Goal: Task Accomplishment & Management: Manage account settings

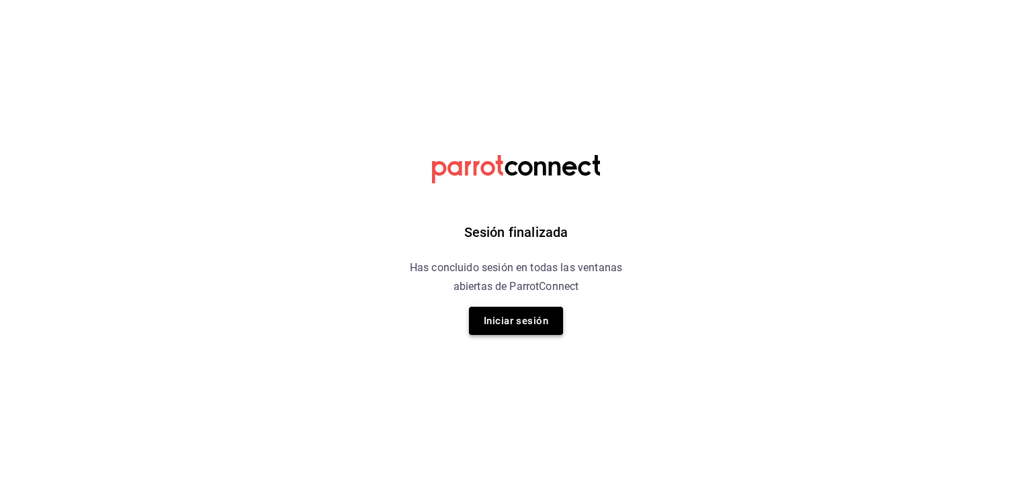
click at [509, 323] on button "Iniciar sesión" at bounding box center [516, 321] width 94 height 28
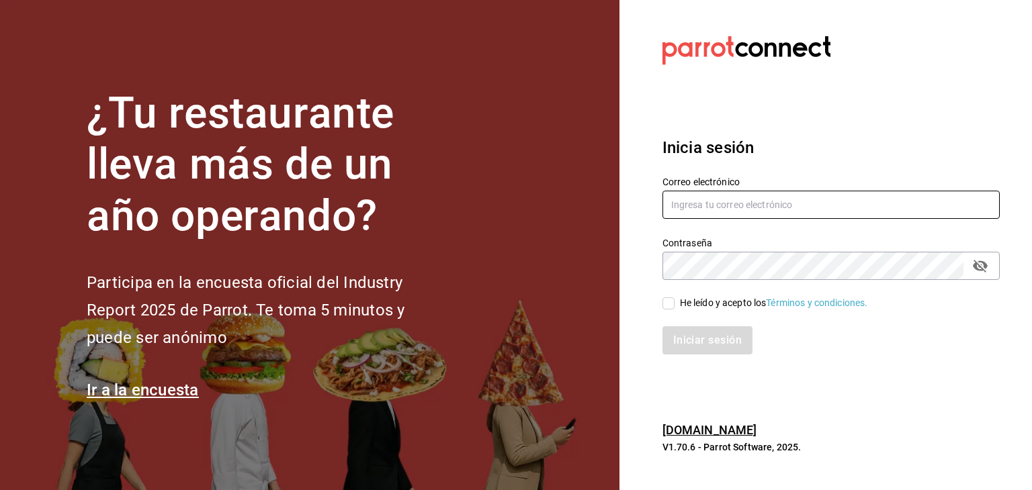
type input "[EMAIL_ADDRESS][PERSON_NAME][PERSON_NAME][DOMAIN_NAME]"
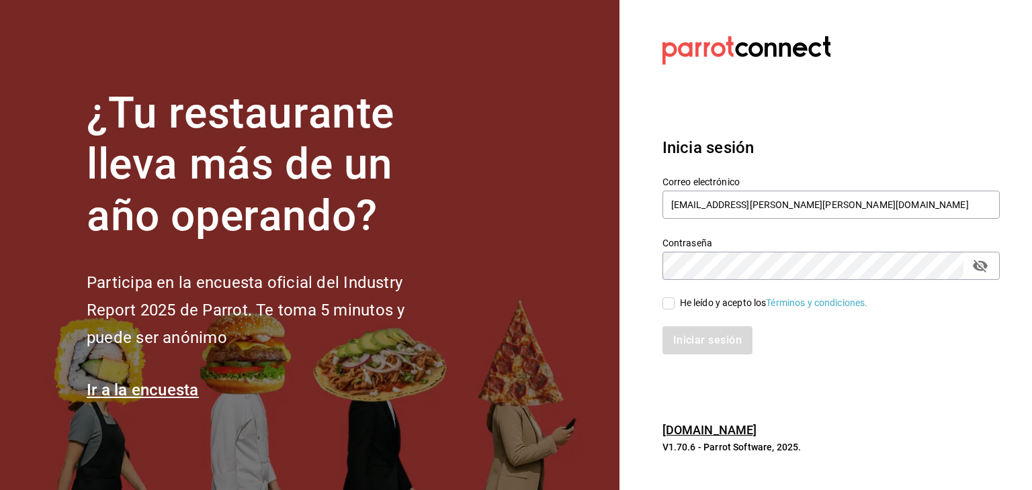
click at [661, 309] on div "He leído y acepto los Términos y condiciones." at bounding box center [822, 295] width 353 height 31
click at [666, 306] on input "He leído y acepto los Términos y condiciones." at bounding box center [668, 304] width 12 height 12
checkbox input "true"
click at [686, 340] on button "Iniciar sesión" at bounding box center [707, 340] width 91 height 28
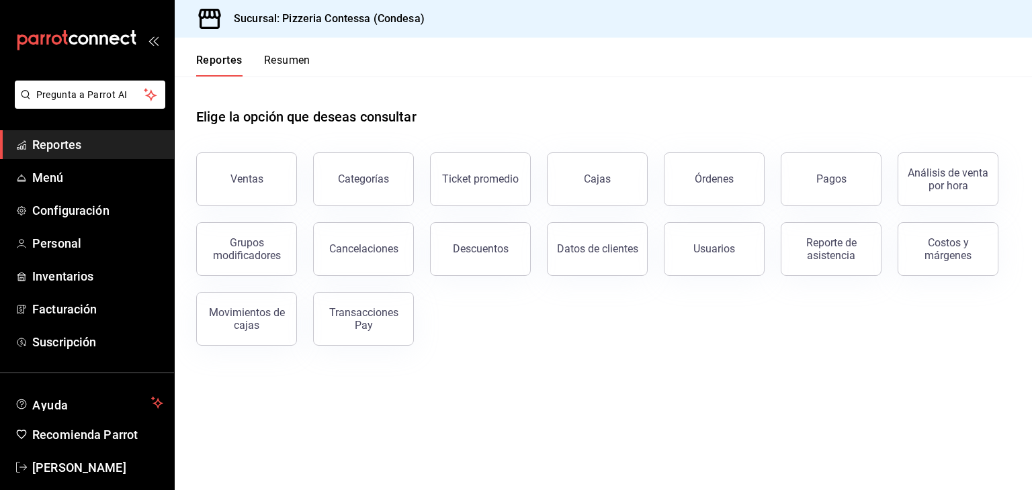
click at [278, 62] on button "Resumen" at bounding box center [287, 65] width 46 height 23
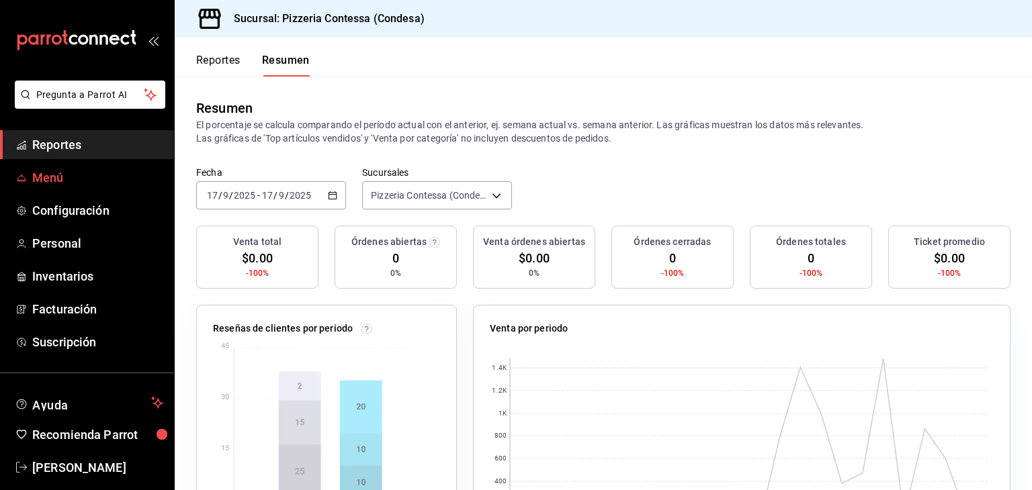
click at [74, 181] on span "Menú" at bounding box center [97, 178] width 131 height 18
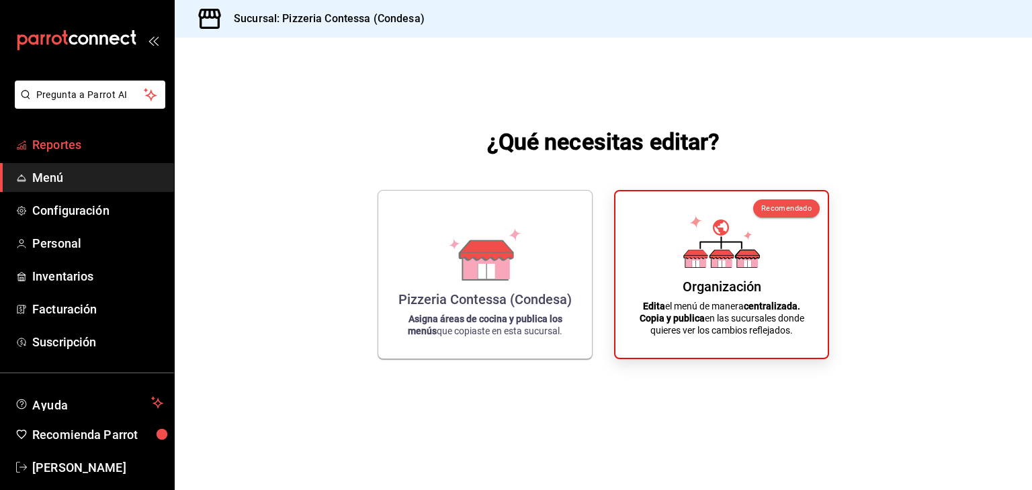
click at [97, 150] on span "Reportes" at bounding box center [97, 145] width 131 height 18
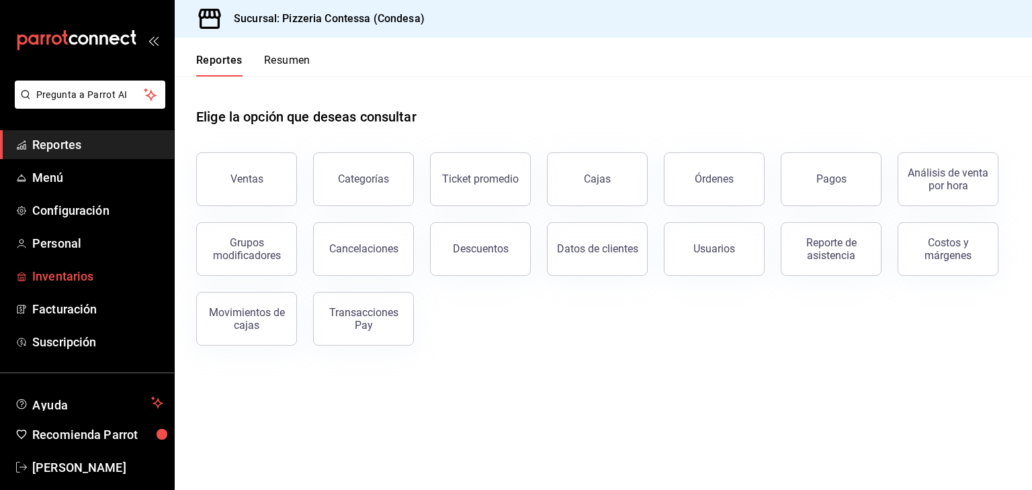
click at [128, 276] on span "Inventarios" at bounding box center [97, 276] width 131 height 18
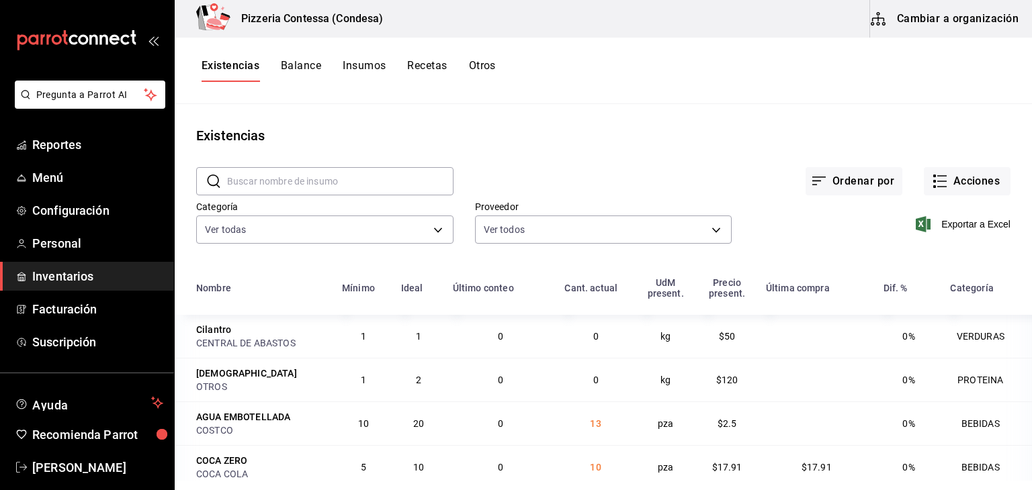
click at [479, 66] on button "Otros" at bounding box center [482, 70] width 27 height 23
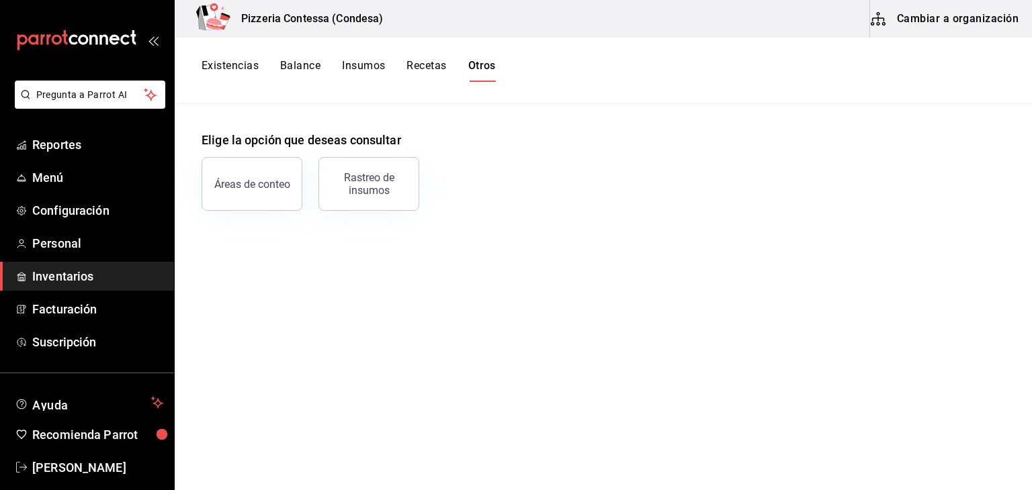
click at [422, 69] on button "Recetas" at bounding box center [426, 70] width 40 height 23
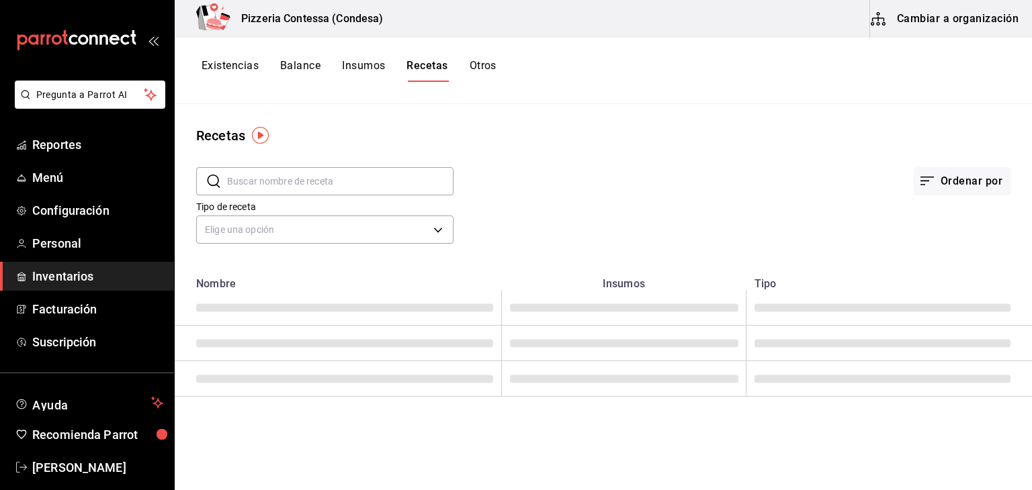
click at [296, 71] on button "Balance" at bounding box center [300, 70] width 40 height 23
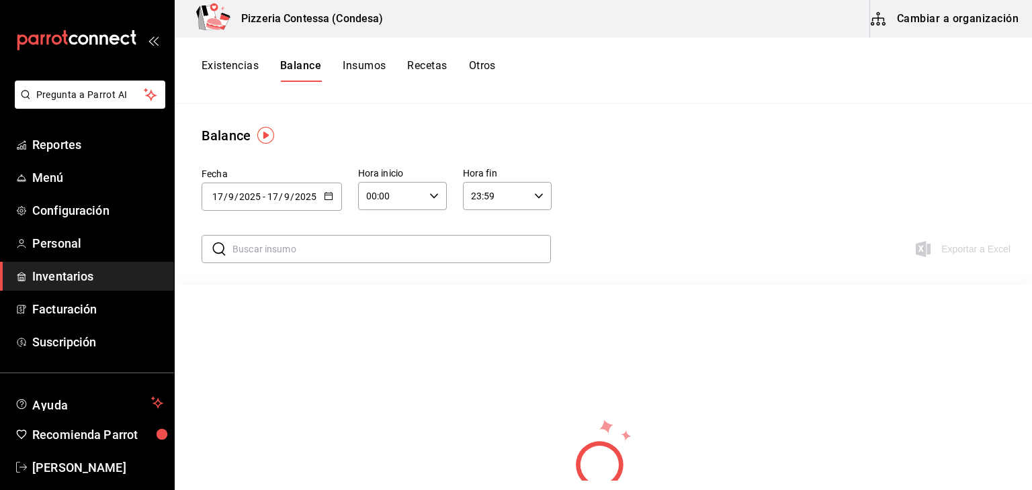
click at [328, 193] on icon "button" at bounding box center [328, 195] width 9 height 9
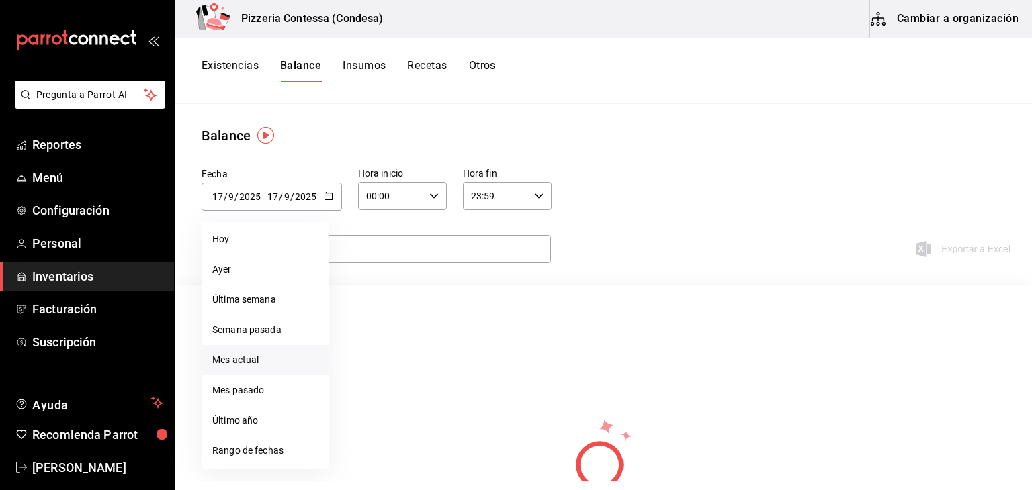
click at [272, 355] on li "Mes actual" at bounding box center [264, 360] width 127 height 30
type input "2025-09-01"
type input "1"
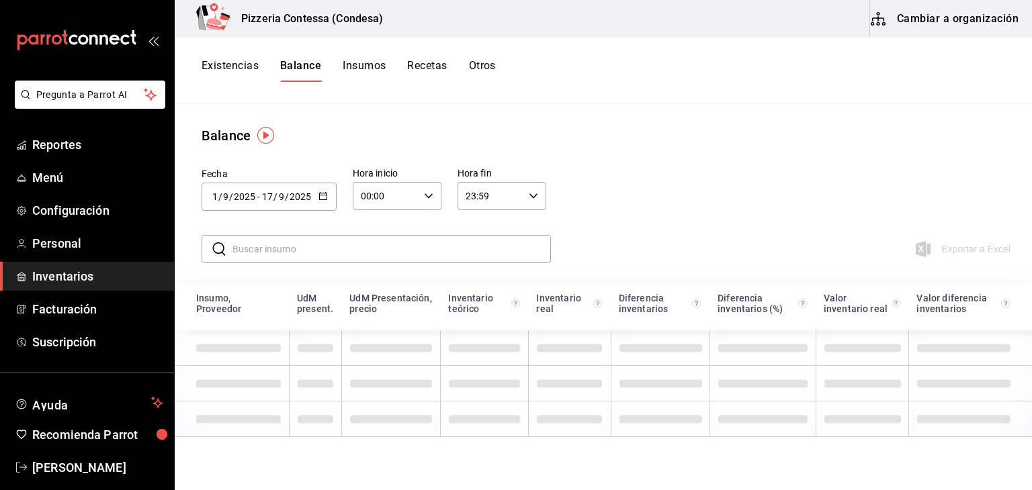
click at [231, 76] on button "Existencias" at bounding box center [229, 70] width 57 height 23
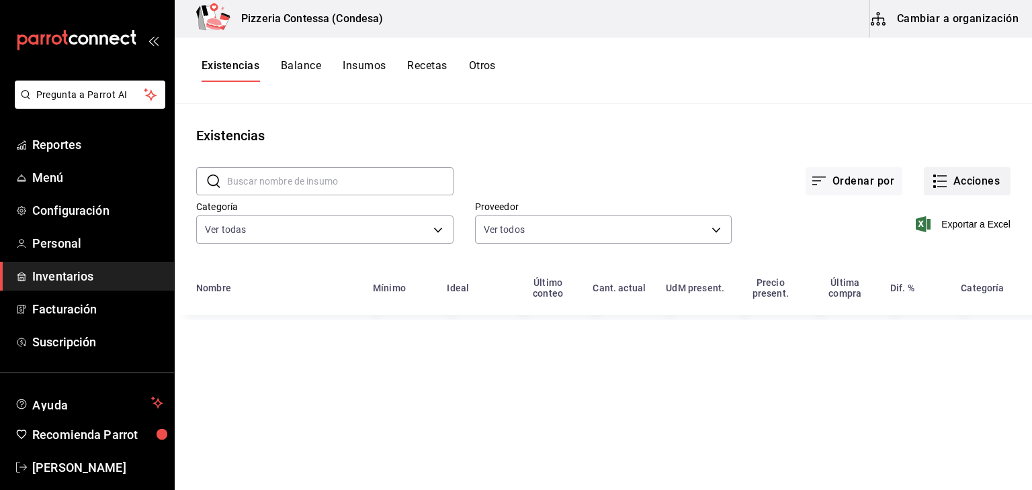
click at [982, 175] on button "Acciones" at bounding box center [966, 181] width 87 height 28
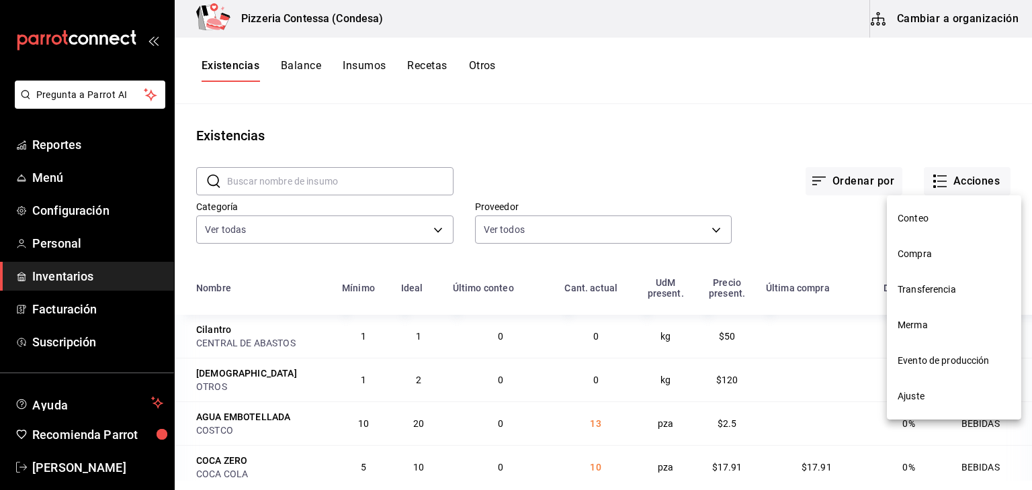
click at [959, 229] on li "Conteo" at bounding box center [954, 219] width 134 height 36
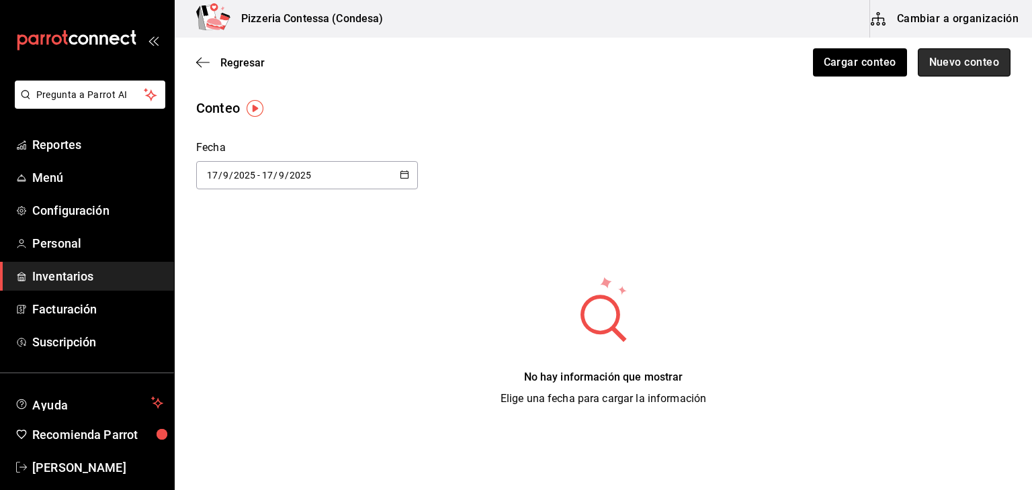
click at [931, 75] on button "Nuevo conteo" at bounding box center [963, 62] width 93 height 28
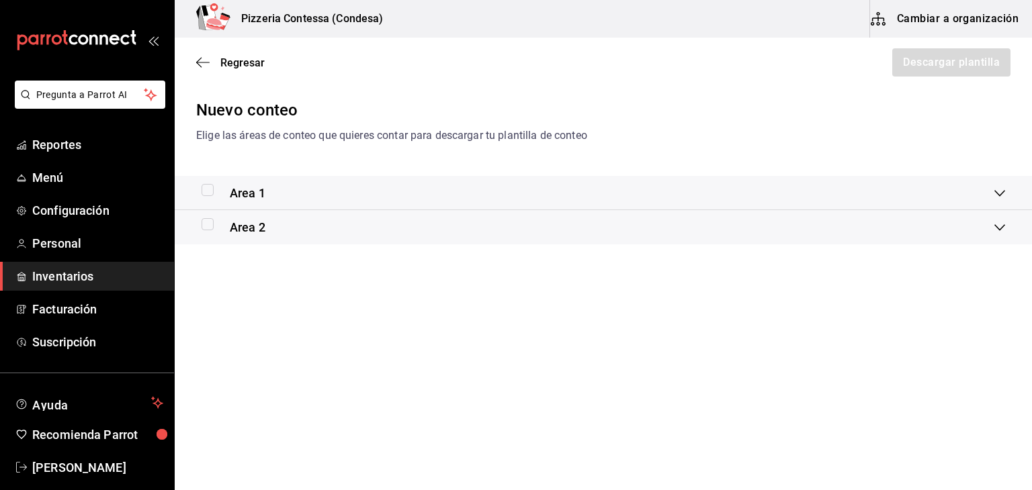
click at [710, 183] on div "Area 1" at bounding box center [603, 193] width 857 height 34
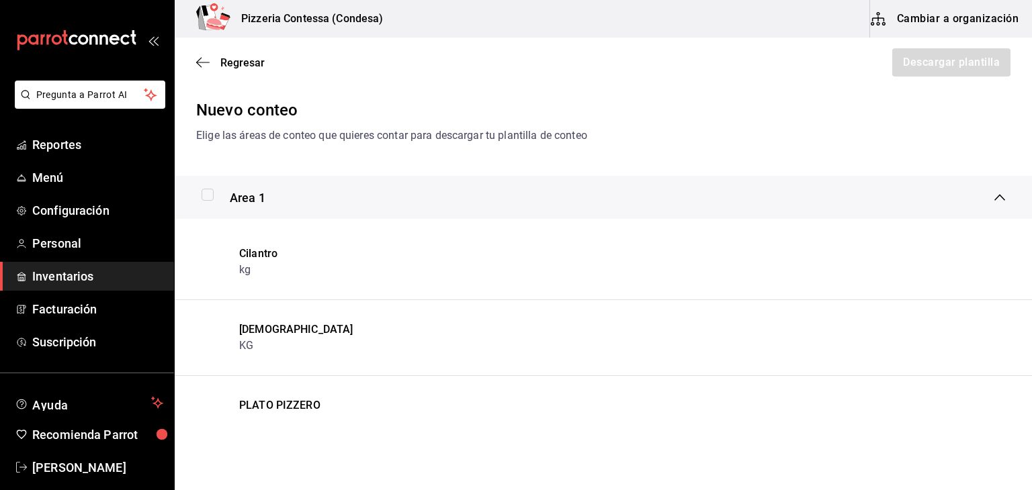
click at [210, 197] on input "checkbox" at bounding box center [207, 195] width 12 height 12
checkbox input "true"
click at [204, 65] on icon "button" at bounding box center [202, 62] width 13 height 12
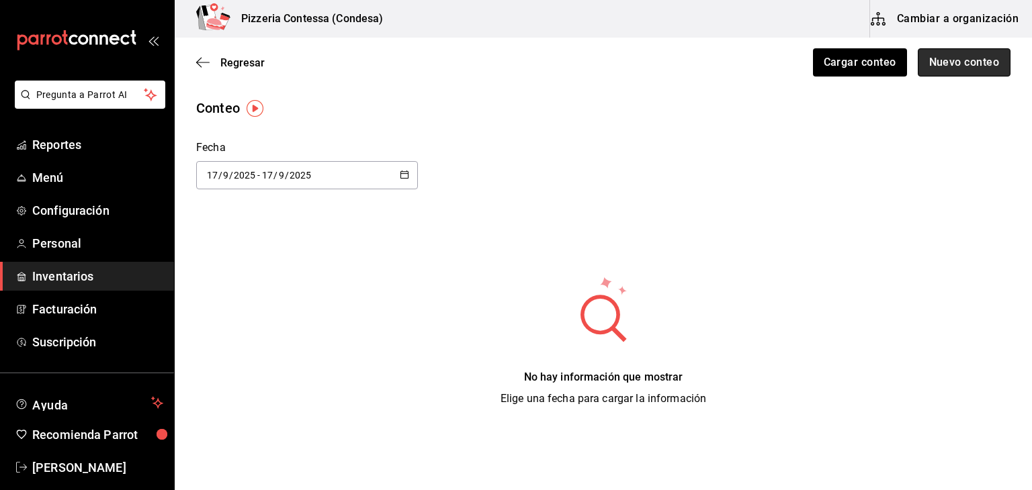
click at [943, 69] on button "Nuevo conteo" at bounding box center [963, 62] width 93 height 28
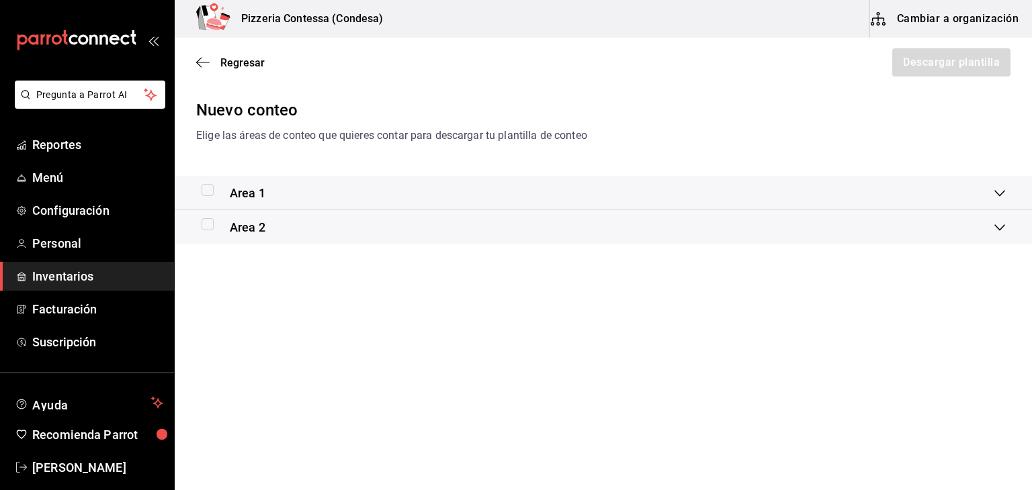
click at [212, 195] on input "checkbox" at bounding box center [207, 190] width 12 height 12
checkbox input "true"
click at [962, 66] on button "Descargar plantilla" at bounding box center [951, 62] width 120 height 28
click at [231, 53] on div "Regresar Descargar plantilla" at bounding box center [603, 63] width 857 height 50
click at [235, 59] on span "Regresar" at bounding box center [242, 62] width 44 height 13
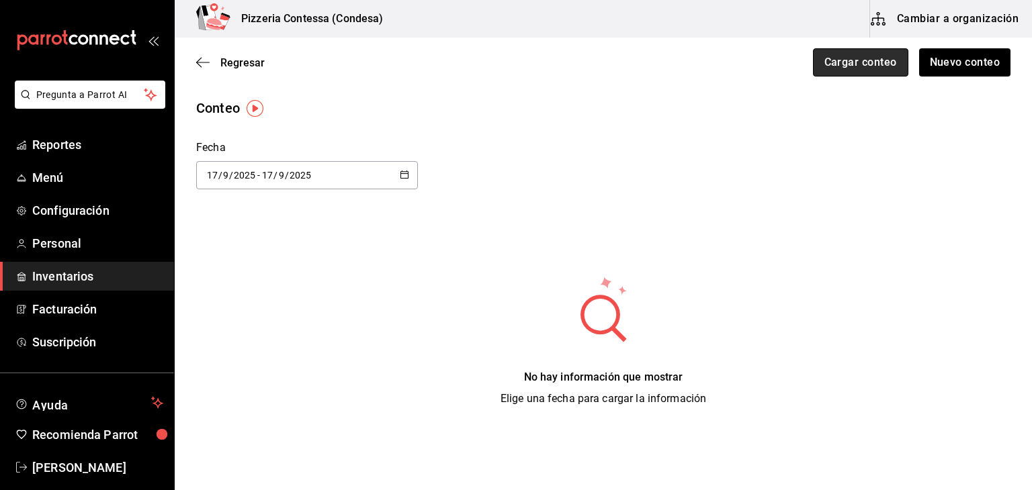
click at [870, 70] on button "Cargar conteo" at bounding box center [860, 62] width 95 height 28
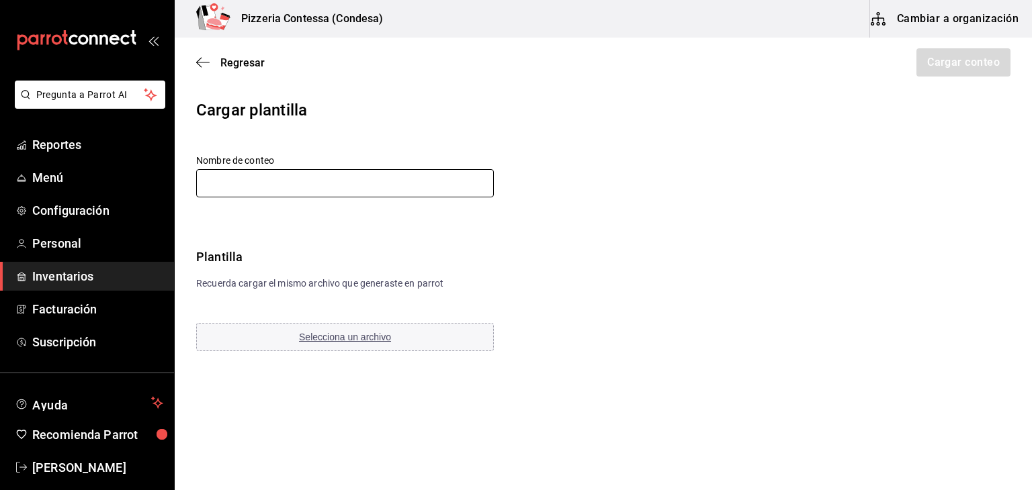
click at [443, 185] on input "text" at bounding box center [345, 183] width 298 height 28
type input "conteo 17-09-25"
click at [316, 330] on button "Selecciona un archivo" at bounding box center [345, 337] width 298 height 28
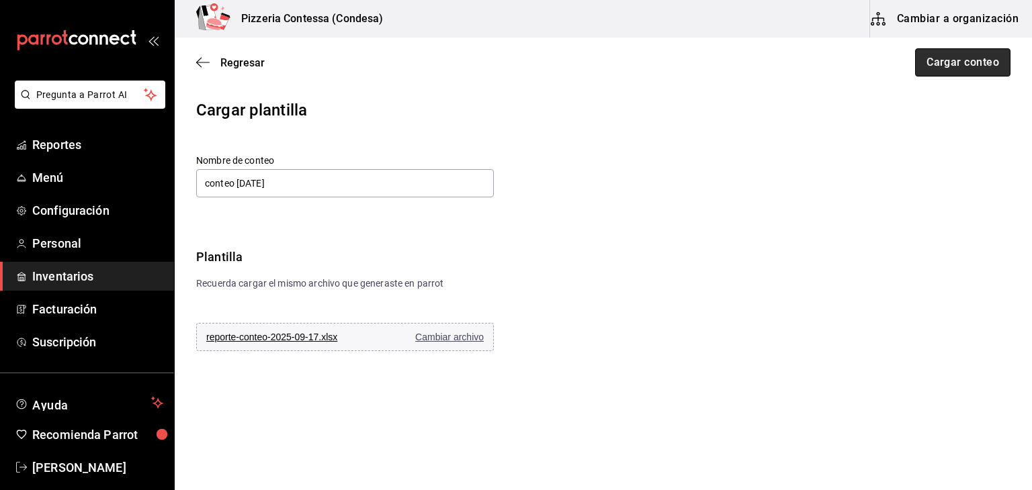
click at [965, 56] on button "Cargar conteo" at bounding box center [962, 62] width 95 height 28
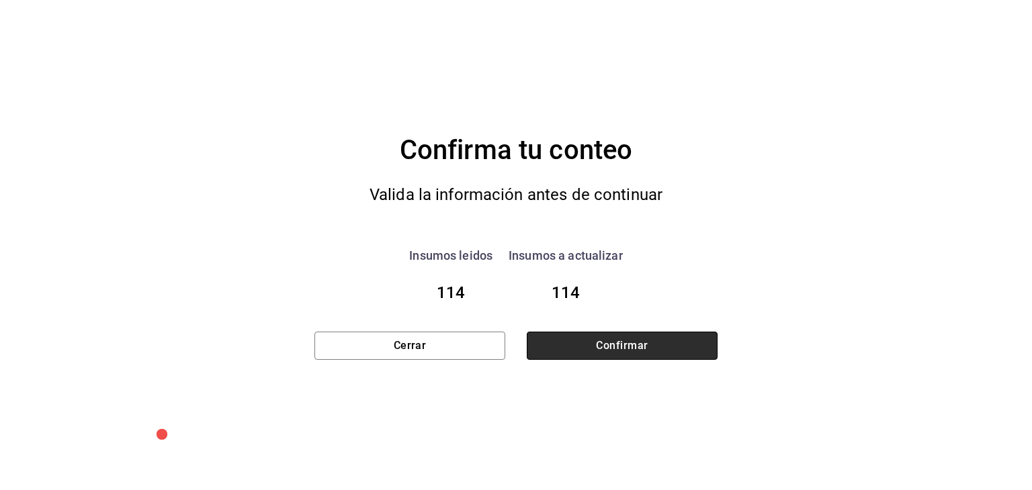
click at [659, 342] on button "Confirmar" at bounding box center [622, 346] width 191 height 28
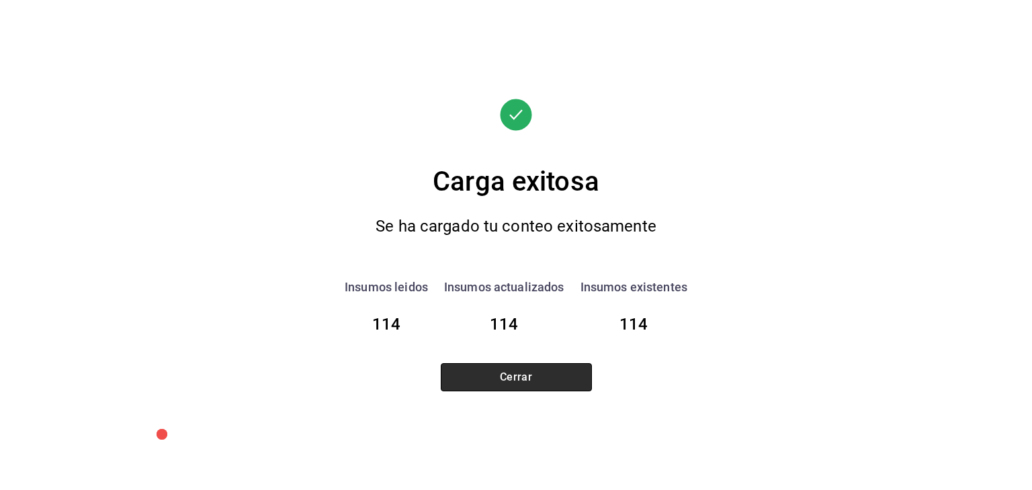
click at [553, 371] on button "Cerrar" at bounding box center [516, 377] width 151 height 28
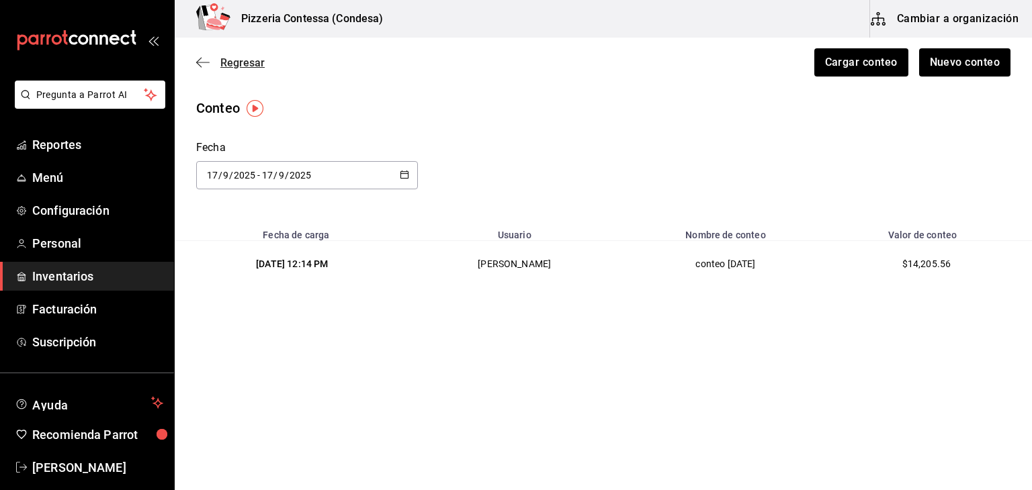
click at [242, 59] on span "Regresar" at bounding box center [242, 62] width 44 height 13
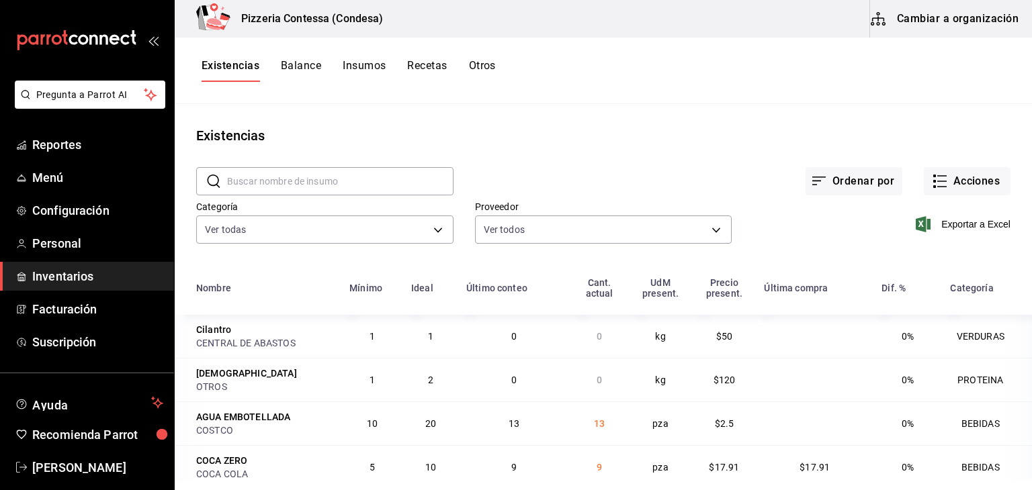
click at [302, 68] on button "Balance" at bounding box center [301, 70] width 40 height 23
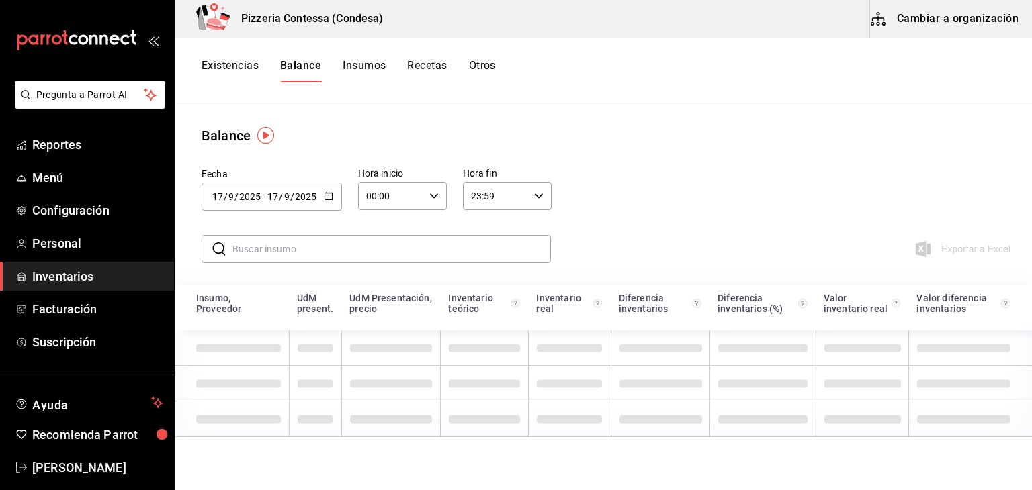
click at [334, 195] on div "2025-09-17 17 / 9 / 2025 - 2025-09-17 17 / 9 / 2025" at bounding box center [271, 197] width 140 height 28
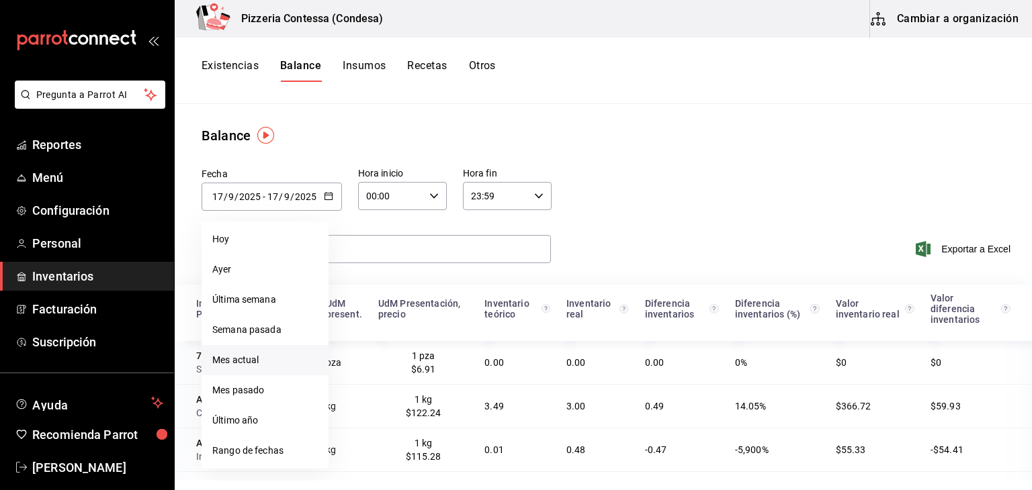
click at [279, 362] on li "Mes actual" at bounding box center [264, 360] width 127 height 30
type input "2025-09-01"
type input "1"
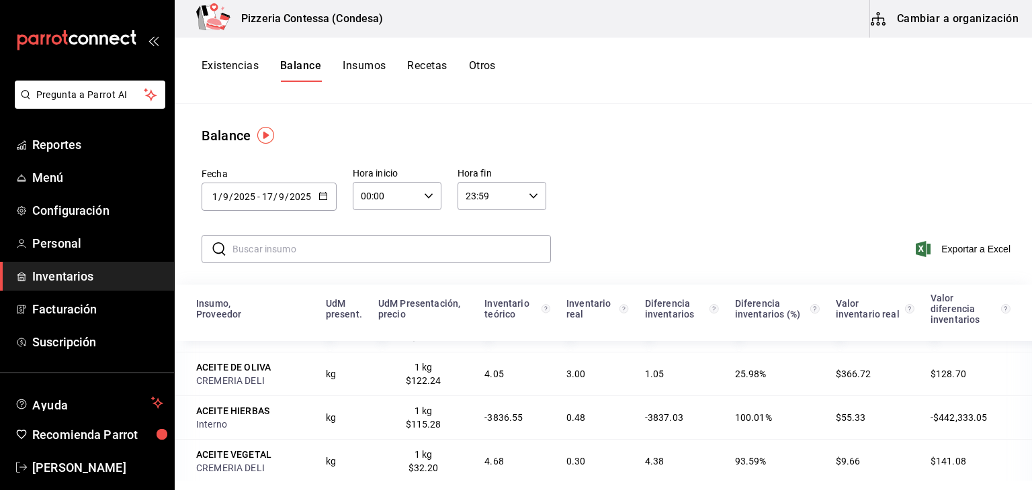
scroll to position [46, 0]
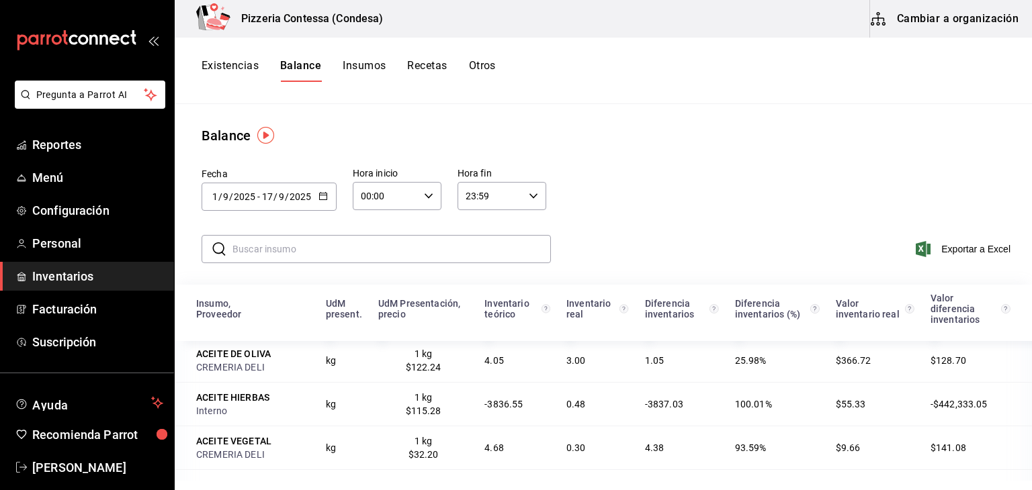
click at [317, 248] on input "text" at bounding box center [391, 249] width 318 height 27
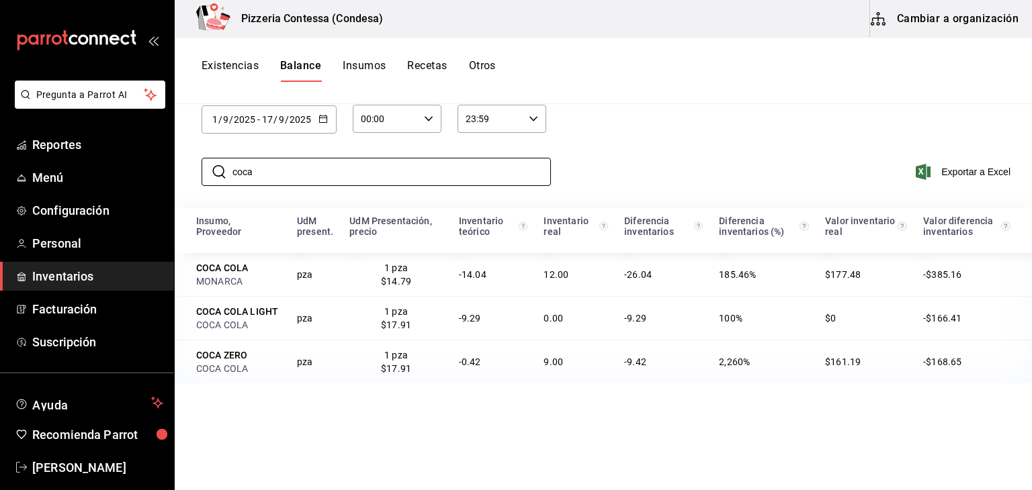
scroll to position [78, 0]
type input "coca"
click at [226, 72] on button "Existencias" at bounding box center [229, 70] width 57 height 23
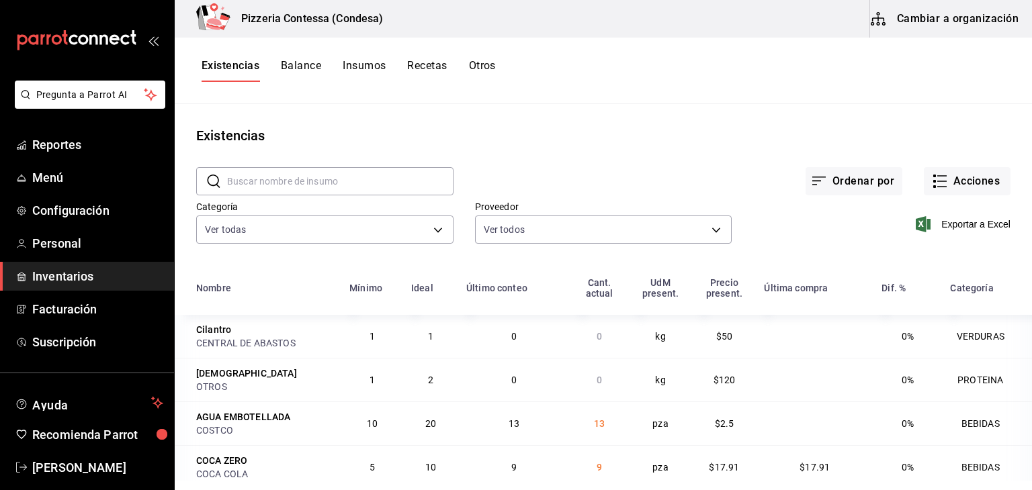
click at [962, 22] on button "Cambiar a organización" at bounding box center [945, 19] width 151 height 38
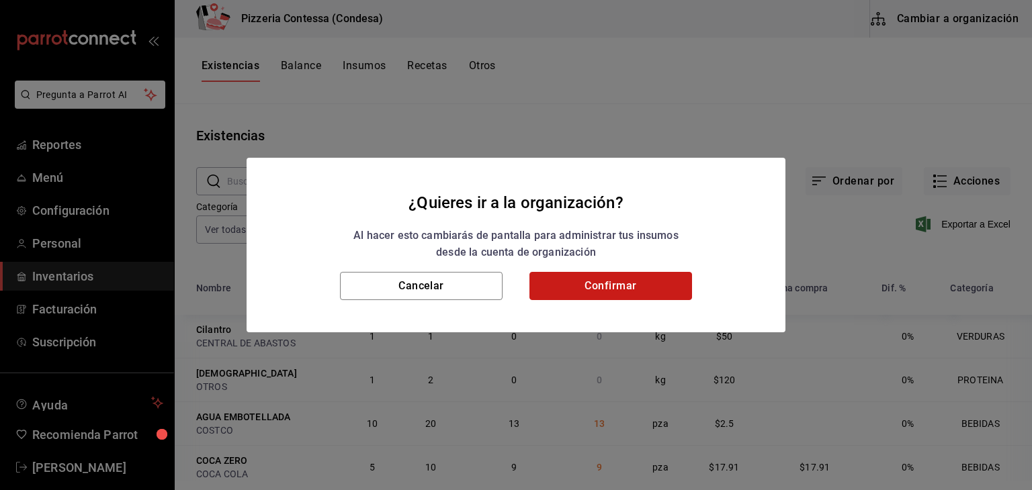
click at [580, 293] on button "Confirmar" at bounding box center [610, 286] width 163 height 28
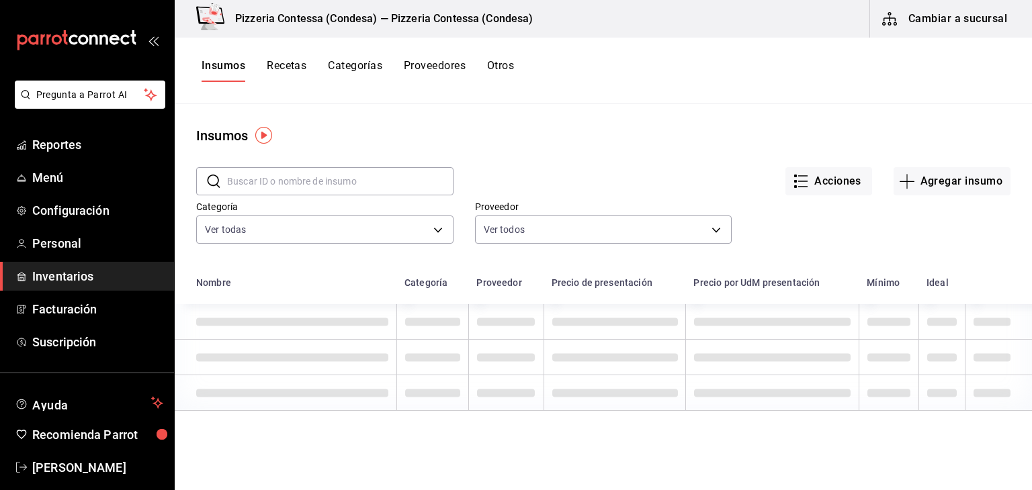
click at [306, 186] on input "text" at bounding box center [340, 181] width 226 height 27
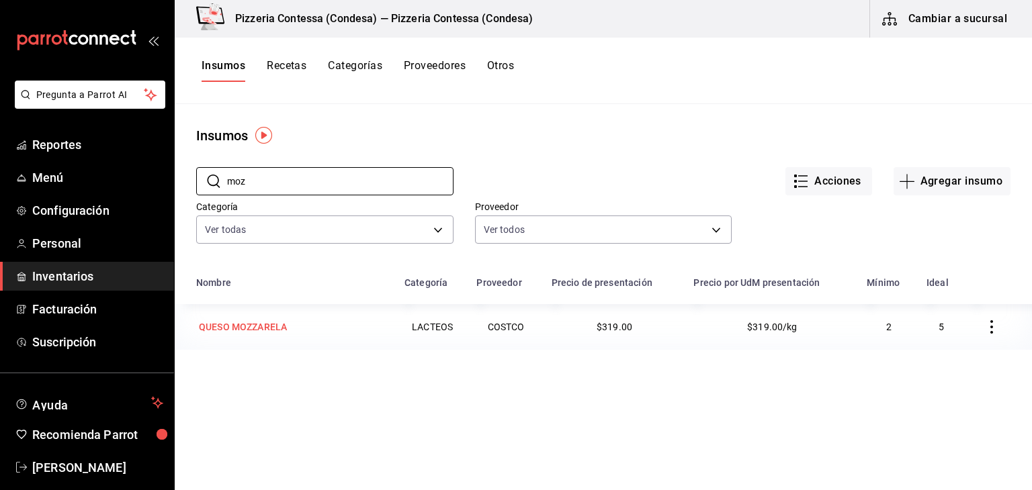
type input "moz"
click at [281, 320] on div "QUESO MOZZARELA" at bounding box center [242, 327] width 93 height 19
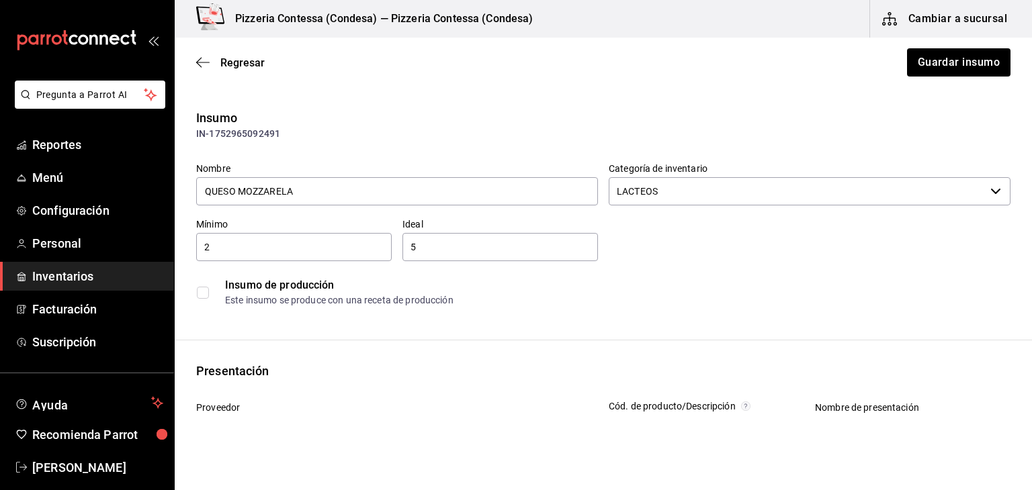
type input "$370.04"
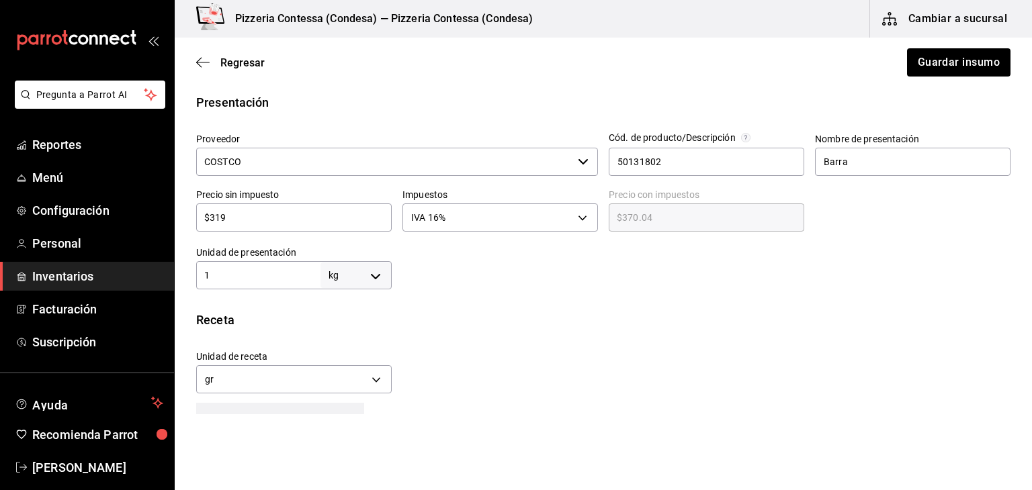
scroll to position [270, 0]
drag, startPoint x: 255, startPoint y: 275, endPoint x: 176, endPoint y: 271, distance: 79.4
click at [176, 271] on div "Presentación Proveedor COSTCO ​ Cód. de producto/Descripción 50131802 Nombre de…" at bounding box center [603, 190] width 857 height 196
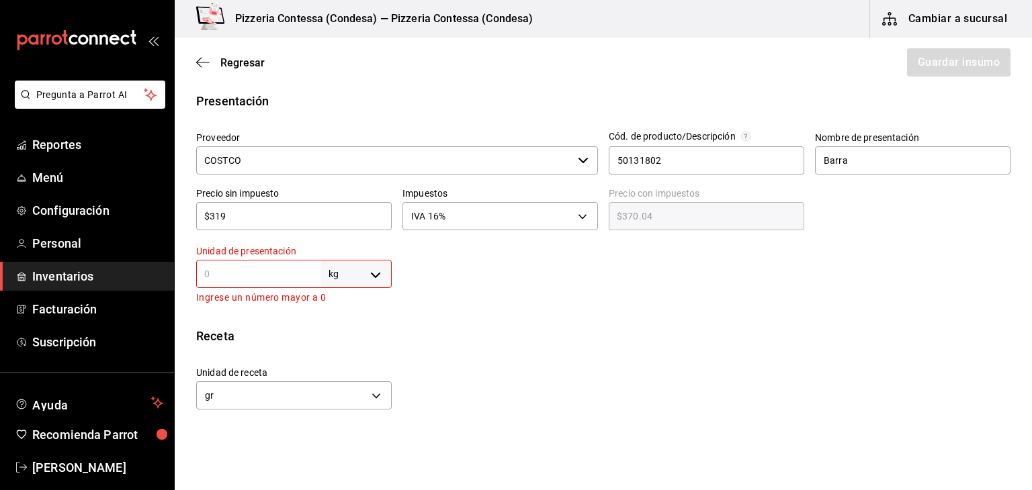
type input "2"
type input "2,000"
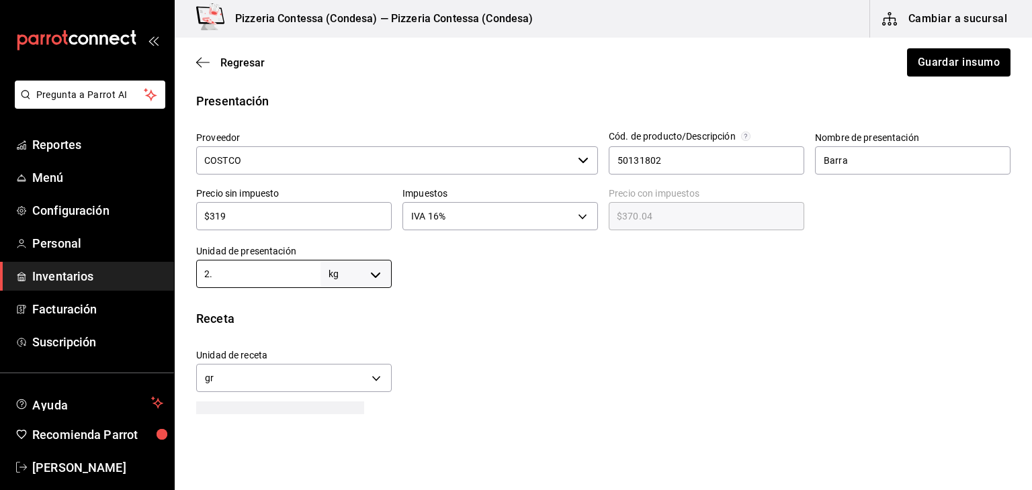
type input "2.2"
type input "2,200"
type input "2.26"
type input "2,260"
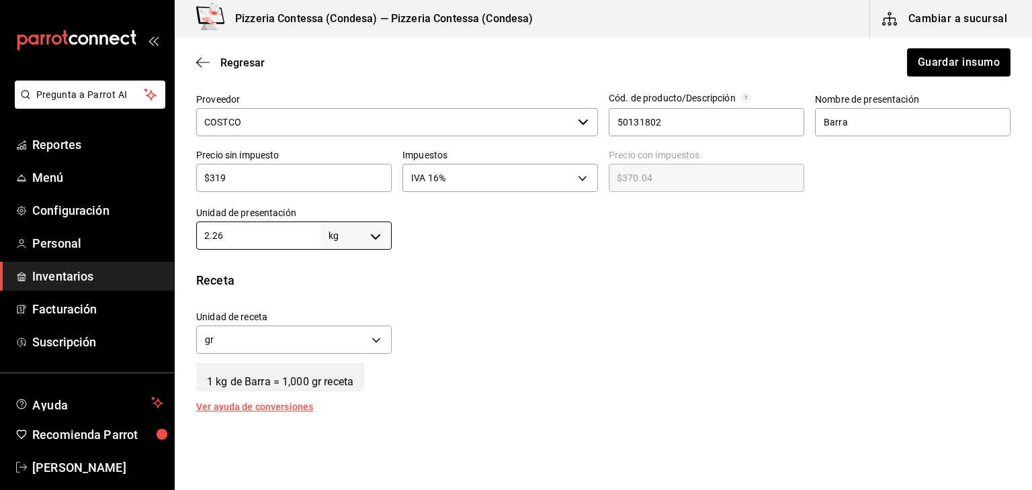
scroll to position [309, 0]
type input "2.26"
drag, startPoint x: 844, startPoint y: 126, endPoint x: 784, endPoint y: 138, distance: 60.2
click at [784, 138] on div "Proveedor COSTCO ​ Cód. de producto/Descripción 50131802 Nombre de presentación…" at bounding box center [597, 165] width 825 height 167
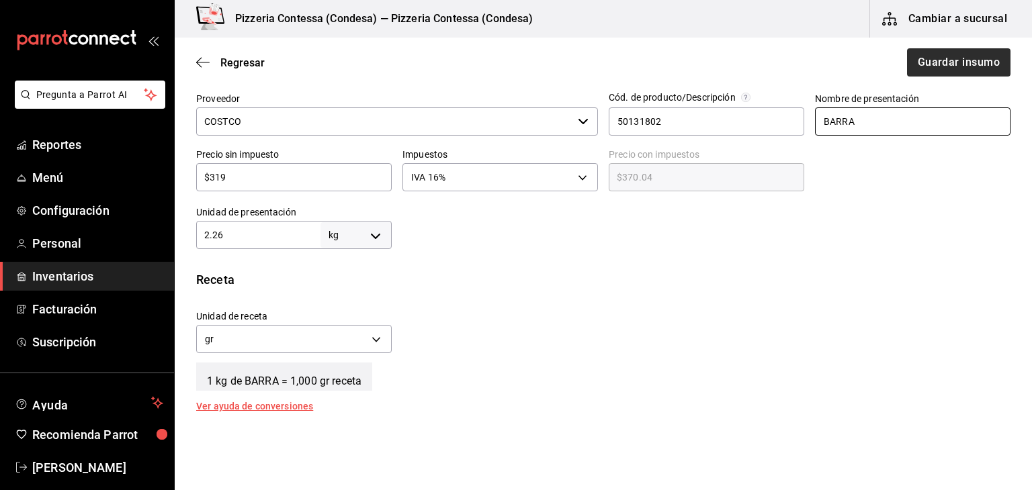
type input "BARRA"
click at [924, 69] on button "Guardar insumo" at bounding box center [957, 62] width 105 height 28
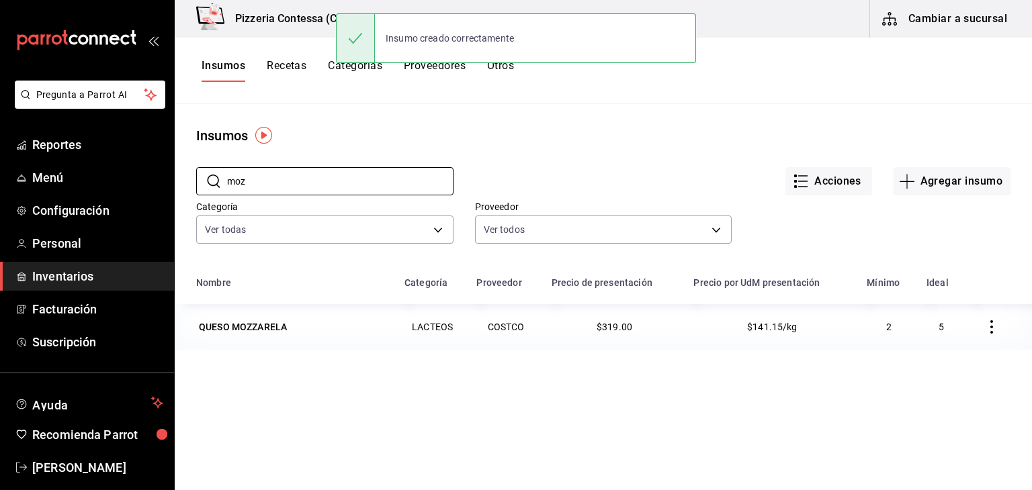
drag, startPoint x: 266, startPoint y: 183, endPoint x: 183, endPoint y: 181, distance: 82.7
click at [183, 181] on div "​ moz ​ Acciones Agregar insumo Categoría Ver todas adbb1f52-8470-42d1-af23-a3a…" at bounding box center [603, 208] width 857 height 124
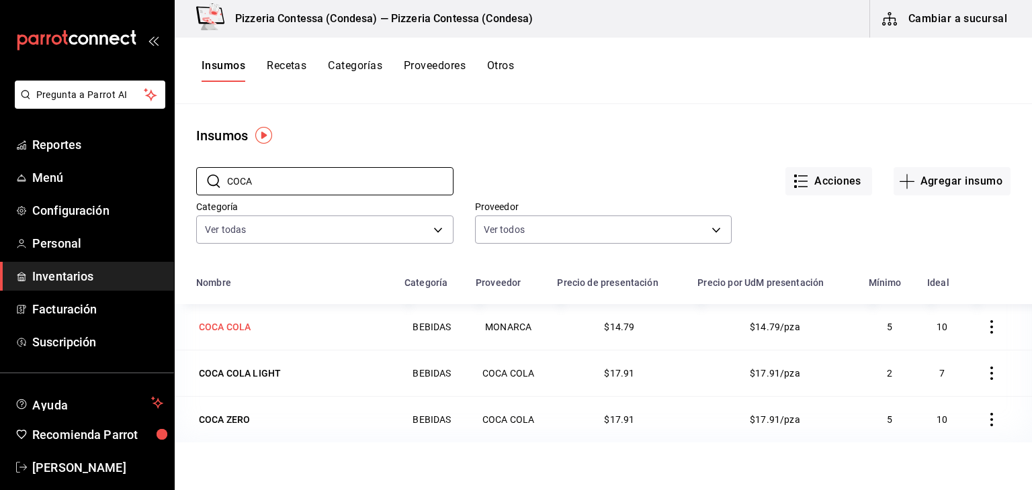
type input "COCA"
click at [253, 328] on div "COCA COLA" at bounding box center [224, 327] width 57 height 19
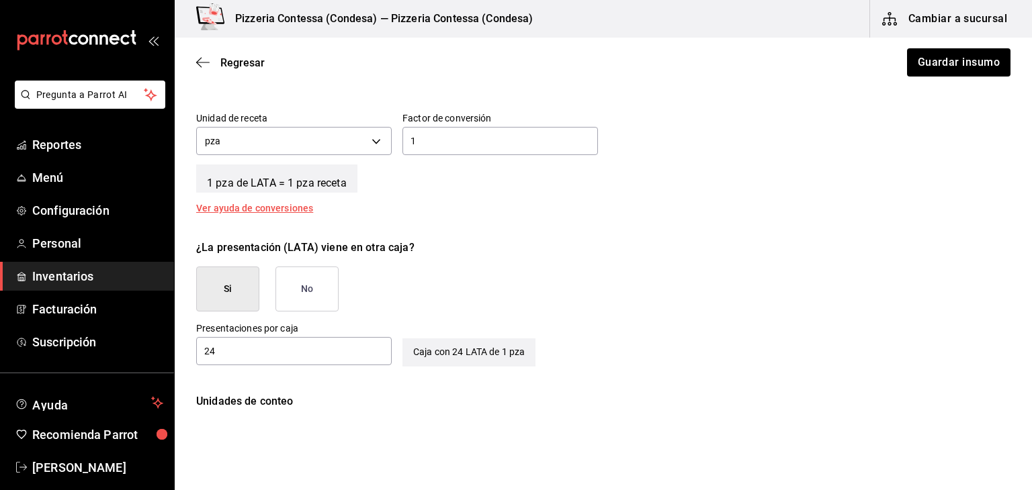
scroll to position [502, 0]
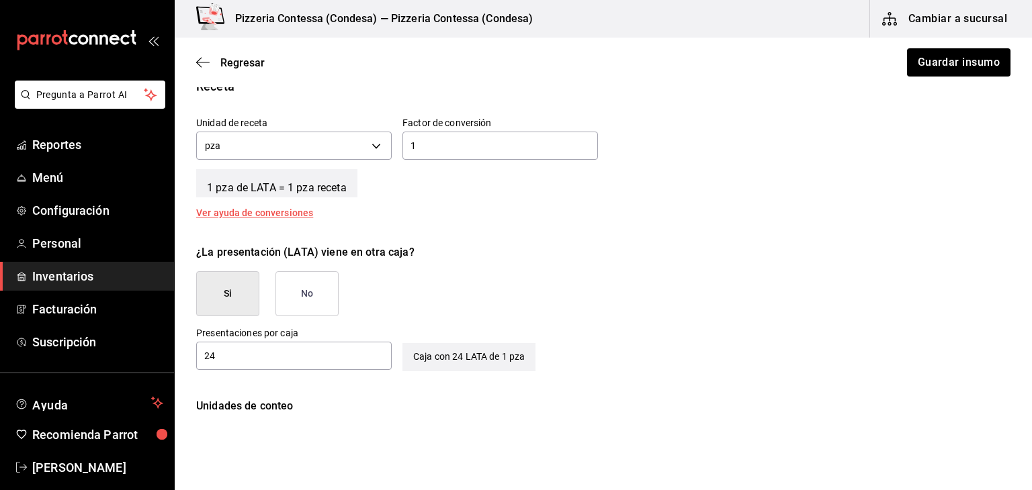
drag, startPoint x: 225, startPoint y: 357, endPoint x: 179, endPoint y: 353, distance: 45.8
click at [179, 353] on div "¿La presentación (LATA) viene en otra caja? Si No Presentaciones por caja 24 ​ …" at bounding box center [603, 303] width 857 height 138
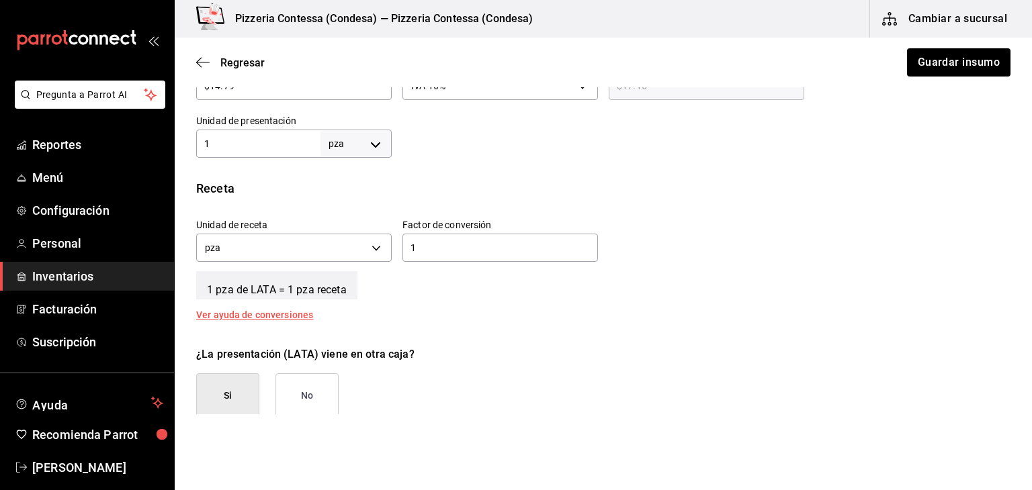
scroll to position [402, 0]
type input "12"
click at [263, 128] on div "1 pza UNIT ​" at bounding box center [293, 142] width 195 height 28
drag, startPoint x: 222, startPoint y: 146, endPoint x: 206, endPoint y: 145, distance: 16.8
click at [206, 145] on input "1" at bounding box center [258, 142] width 124 height 16
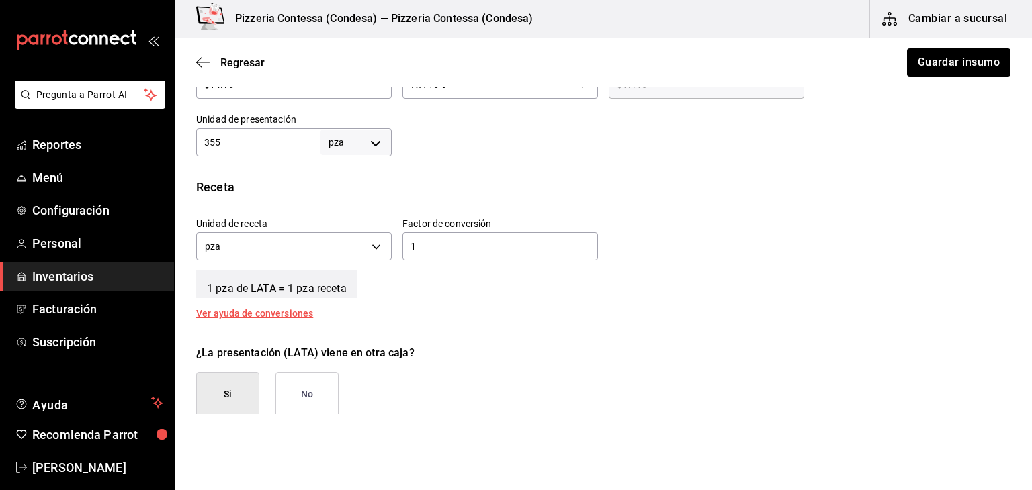
type input "355"
click at [336, 142] on body "Pregunta a Parrot AI Reportes Menú Configuración Personal Inventarios Facturaci…" at bounding box center [516, 207] width 1032 height 414
click at [341, 269] on li "ml" at bounding box center [353, 271] width 70 height 22
type input "MILLILITER"
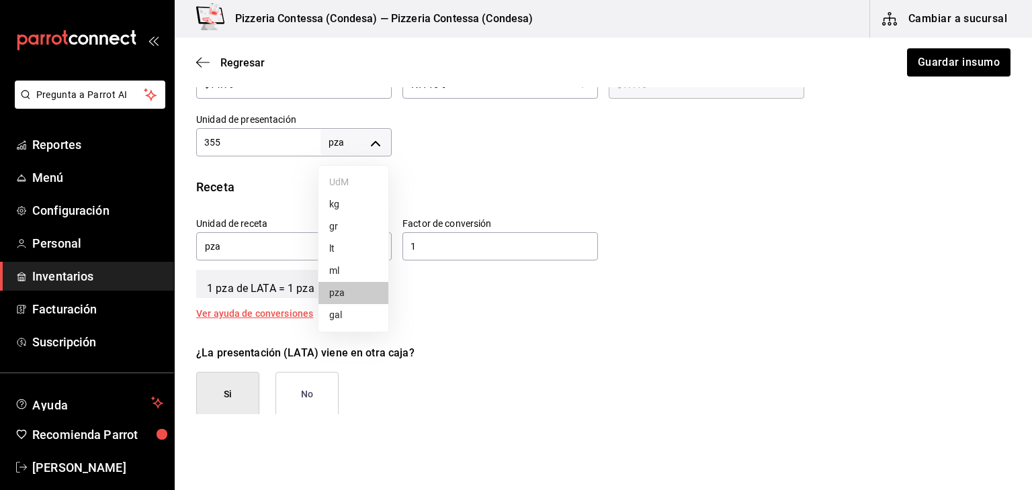
type input "355"
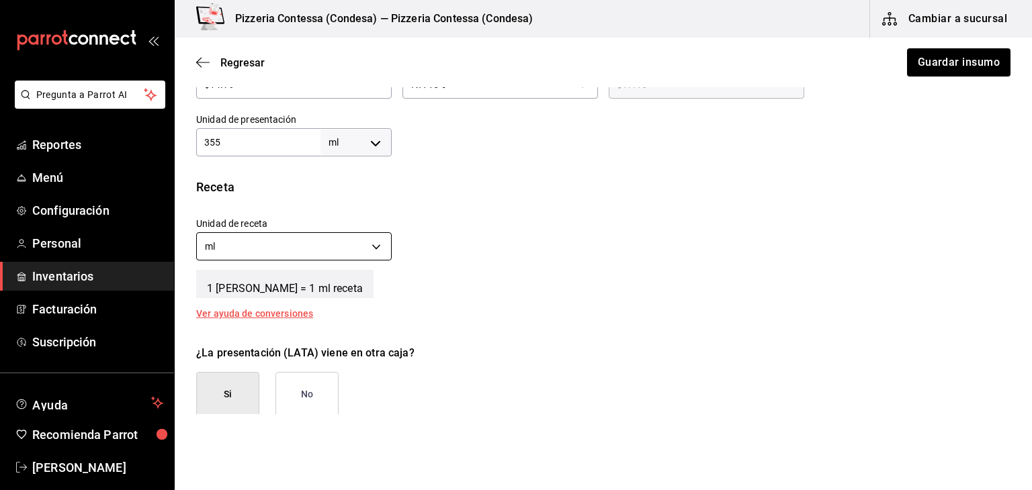
click at [375, 246] on body "Pregunta a Parrot AI Reportes Menú Configuración Personal Inventarios Facturaci…" at bounding box center [516, 207] width 1032 height 414
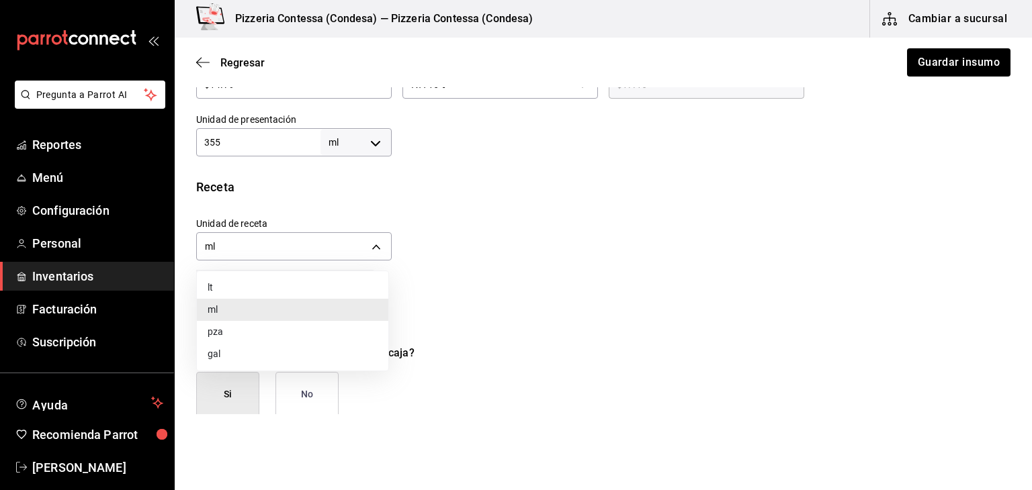
click at [328, 334] on li "pza" at bounding box center [292, 332] width 191 height 22
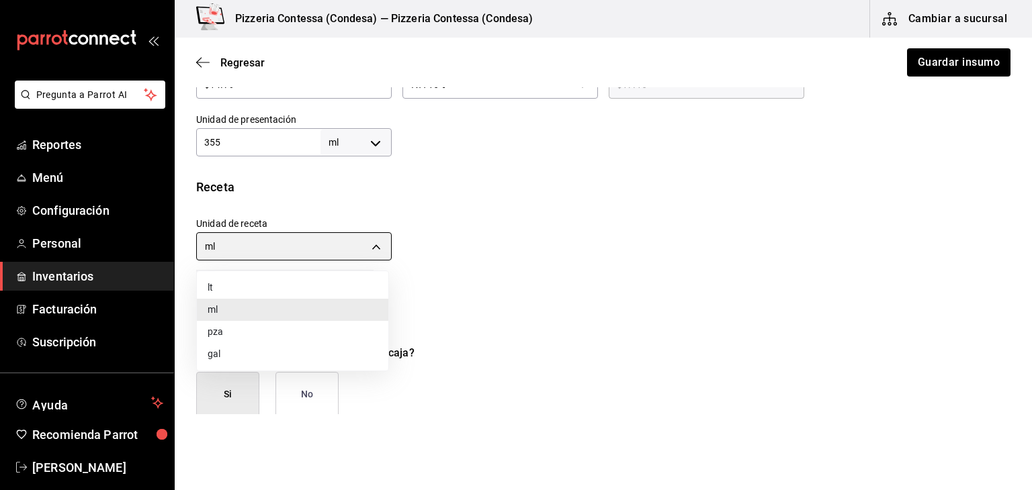
type input "UNIT"
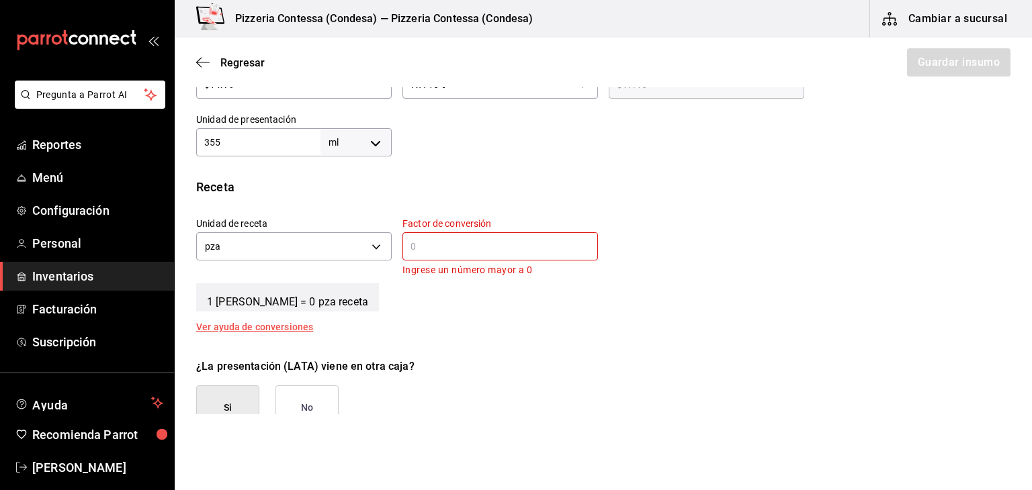
click at [506, 254] on div "​" at bounding box center [499, 246] width 195 height 28
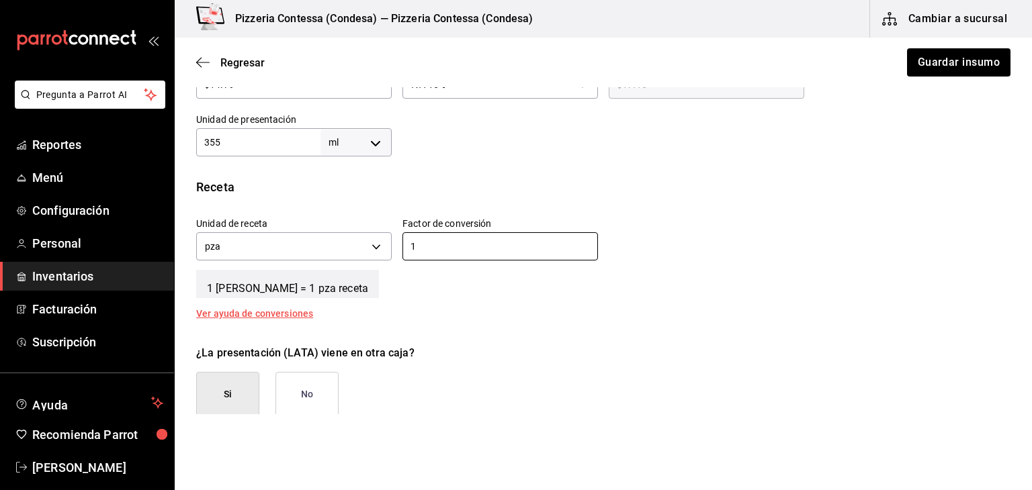
type input "1"
click at [691, 350] on div "¿La presentación (LATA) viene en otra caja?" at bounding box center [603, 353] width 814 height 16
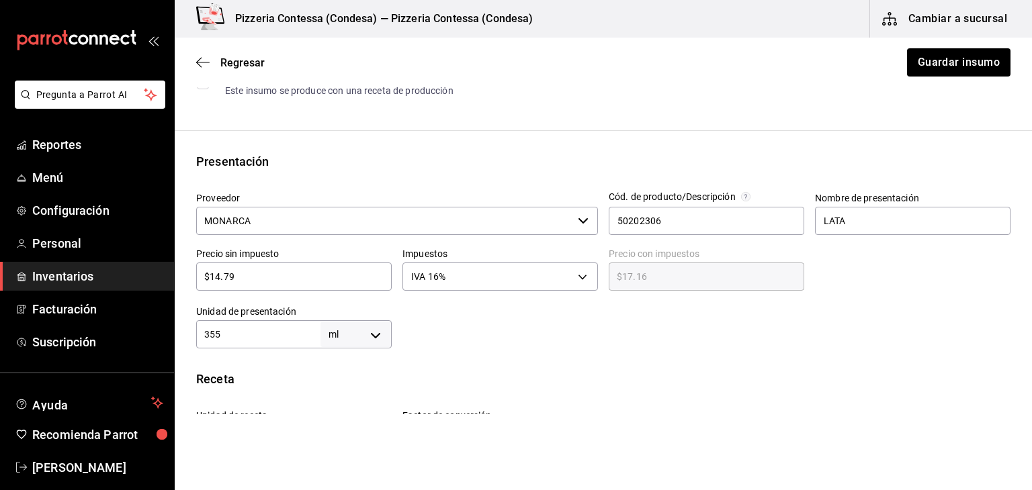
scroll to position [207, 0]
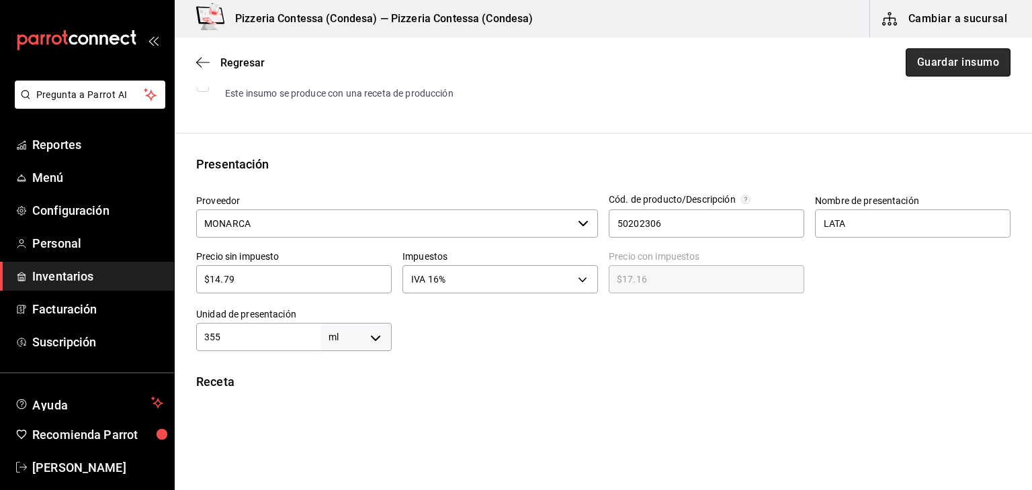
click at [977, 67] on button "Guardar insumo" at bounding box center [957, 62] width 105 height 28
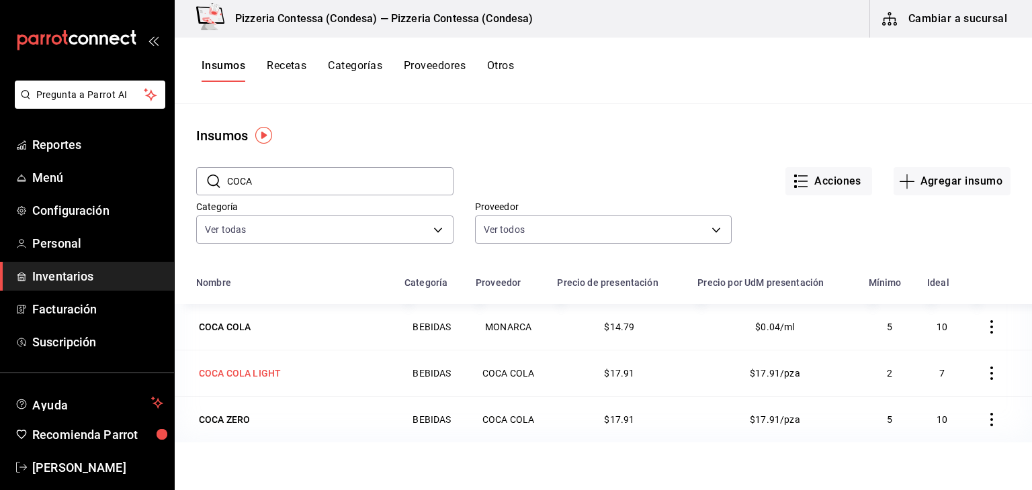
click at [298, 383] on td "COCA COLA LIGHT" at bounding box center [286, 373] width 222 height 46
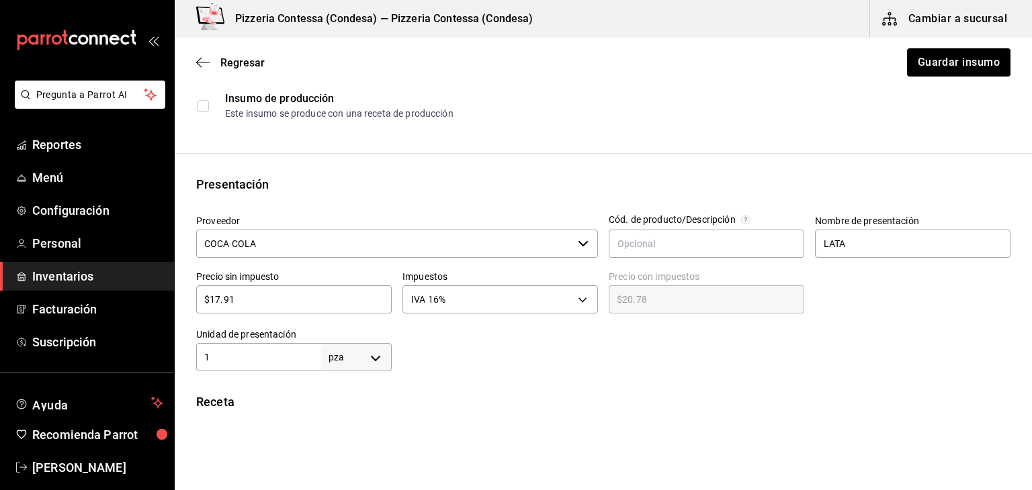
scroll to position [204, 0]
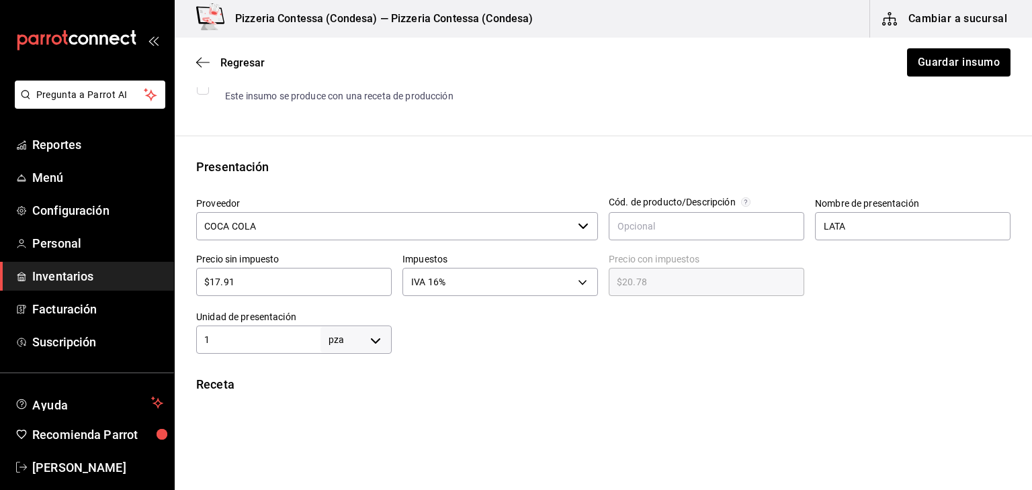
click at [343, 343] on body "Pregunta a Parrot AI Reportes Menú Configuración Personal Inventarios Facturaci…" at bounding box center [516, 207] width 1032 height 414
click at [236, 340] on div at bounding box center [516, 245] width 1032 height 490
drag, startPoint x: 228, startPoint y: 340, endPoint x: 145, endPoint y: 333, distance: 82.9
click at [145, 333] on div "Pregunta a Parrot AI Reportes Menú Configuración Personal Inventarios Facturaci…" at bounding box center [516, 207] width 1032 height 414
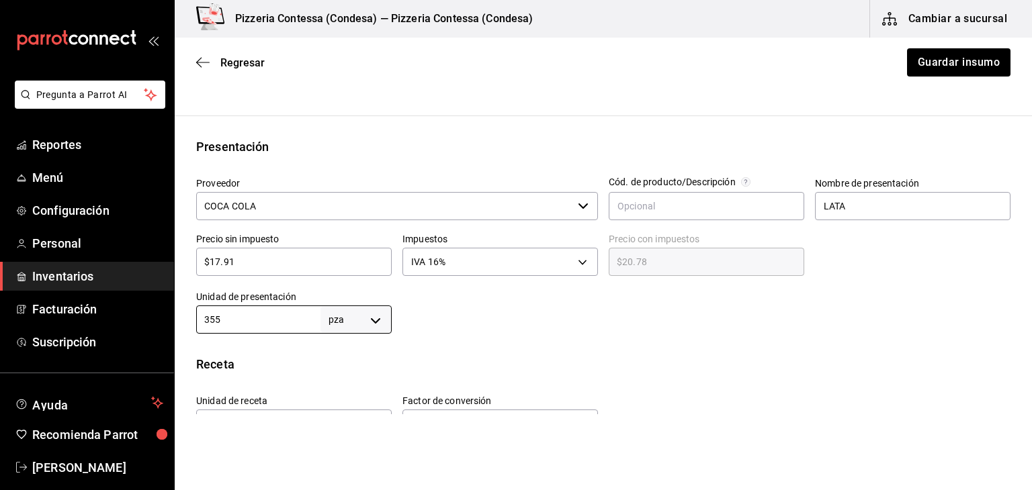
scroll to position [227, 0]
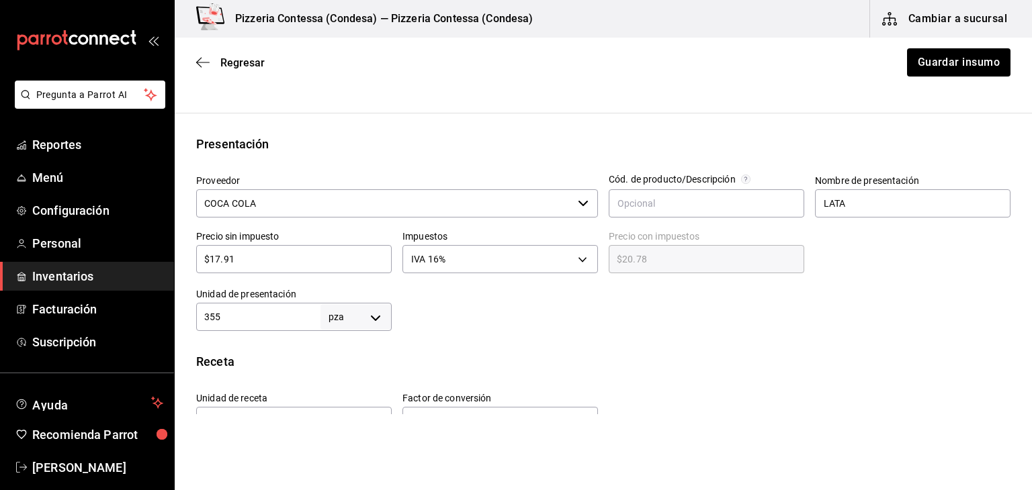
type input "355"
click at [375, 325] on body "Pregunta a Parrot AI Reportes Menú Configuración Personal Inventarios Facturaci…" at bounding box center [516, 207] width 1032 height 414
click at [352, 425] on li "ml" at bounding box center [353, 429] width 70 height 22
type input "MILLILITER"
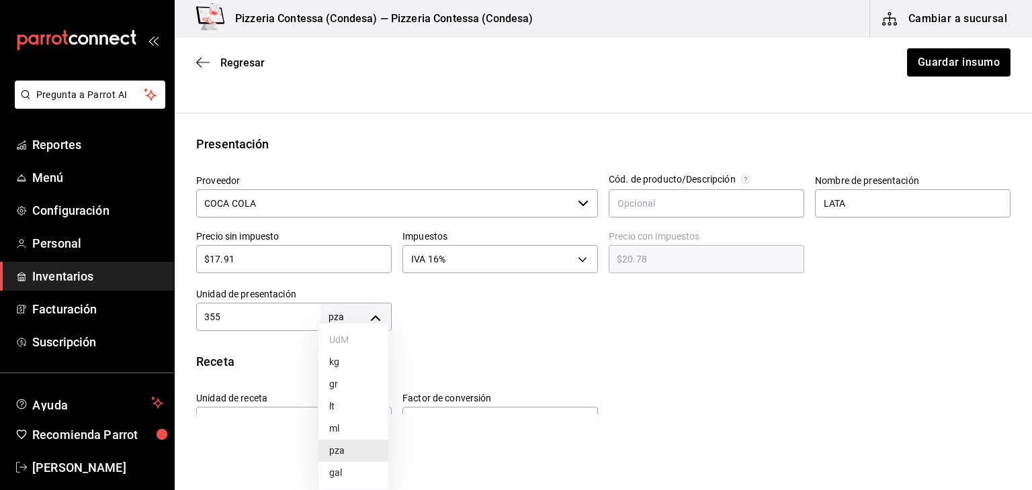
type input "355"
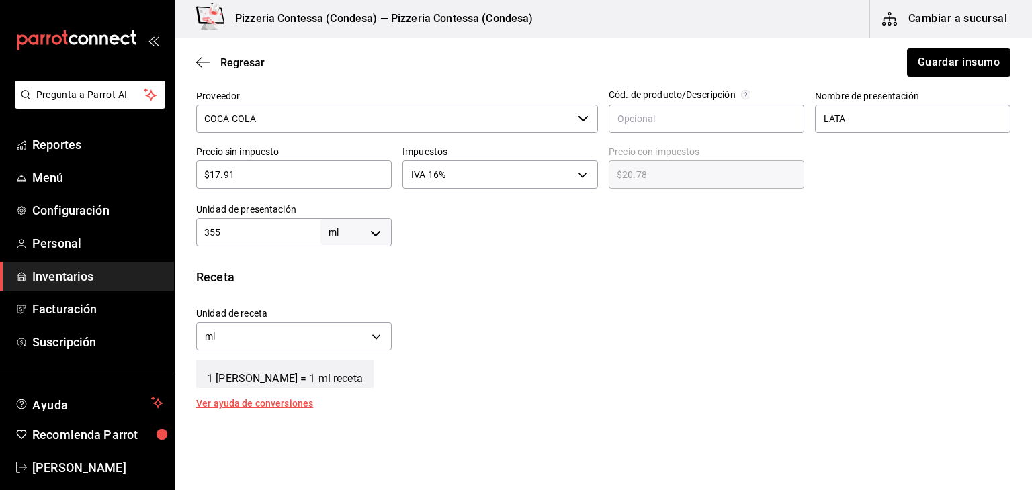
scroll to position [313, 0]
drag, startPoint x: 372, startPoint y: 379, endPoint x: 371, endPoint y: 337, distance: 42.3
click at [371, 337] on div "Receta Unidad de receta ml MILLILITER Factor de conversión 355 ​ 1 ml de LATA =…" at bounding box center [603, 337] width 857 height 140
click at [508, 350] on div "Unidad de receta ml MILLILITER Factor de conversión 355 ​" at bounding box center [597, 325] width 825 height 58
click at [376, 337] on body "Pregunta a Parrot AI Reportes Menú Configuración Personal Inventarios Facturaci…" at bounding box center [516, 207] width 1032 height 414
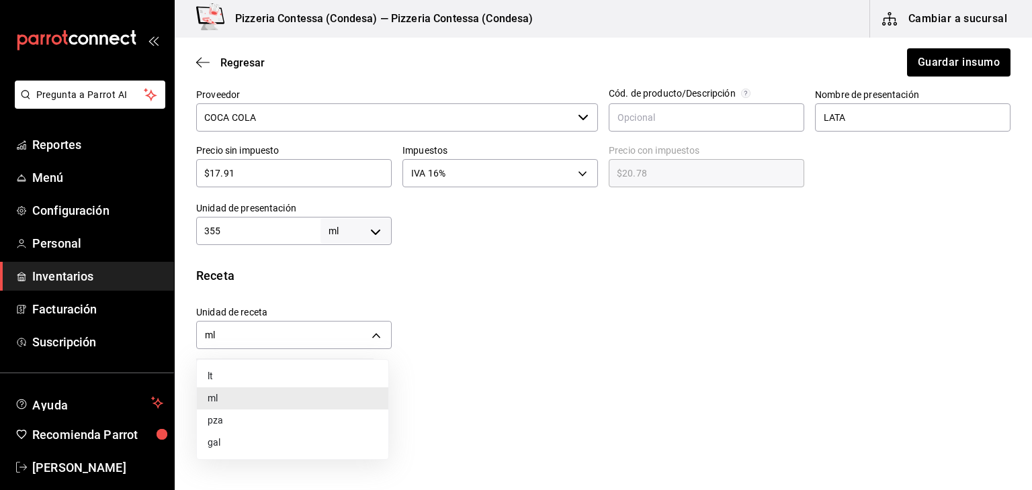
click at [336, 411] on li "pza" at bounding box center [292, 421] width 191 height 22
type input "UNIT"
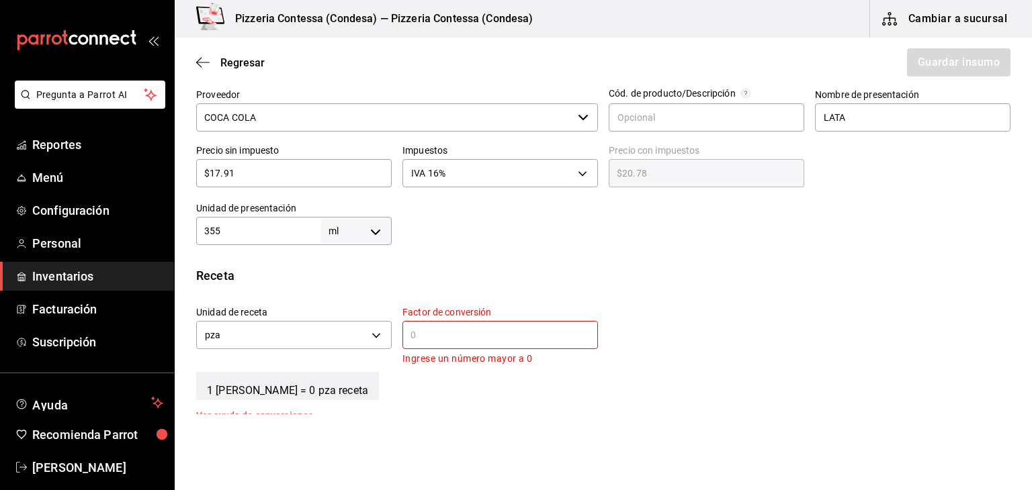
click at [488, 339] on input "text" at bounding box center [499, 335] width 195 height 16
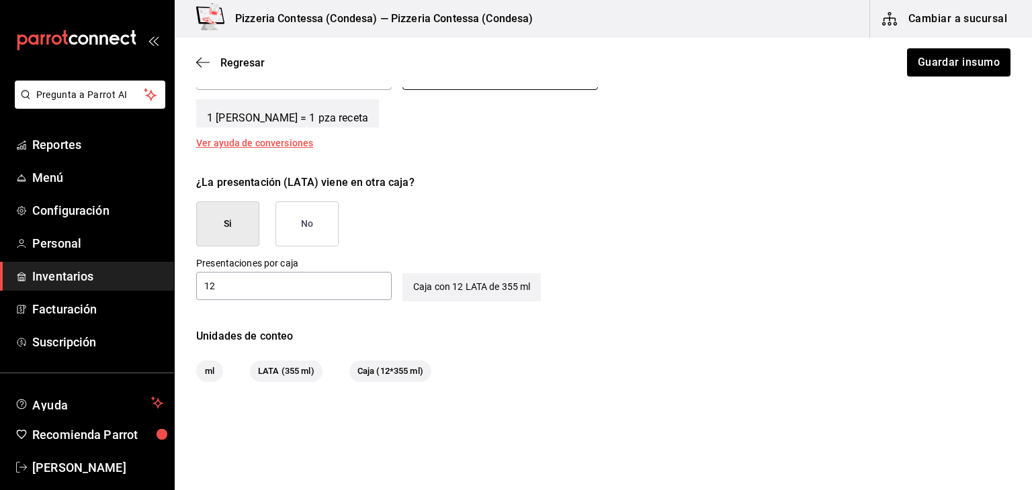
scroll to position [599, 0]
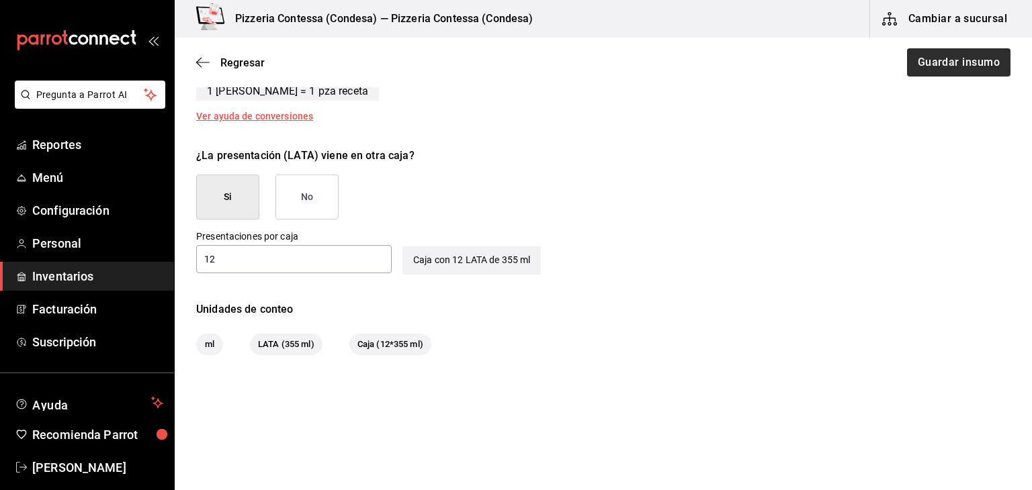
type input "1"
drag, startPoint x: 929, startPoint y: 68, endPoint x: 932, endPoint y: 74, distance: 6.9
click at [932, 74] on button "Guardar insumo" at bounding box center [957, 62] width 105 height 28
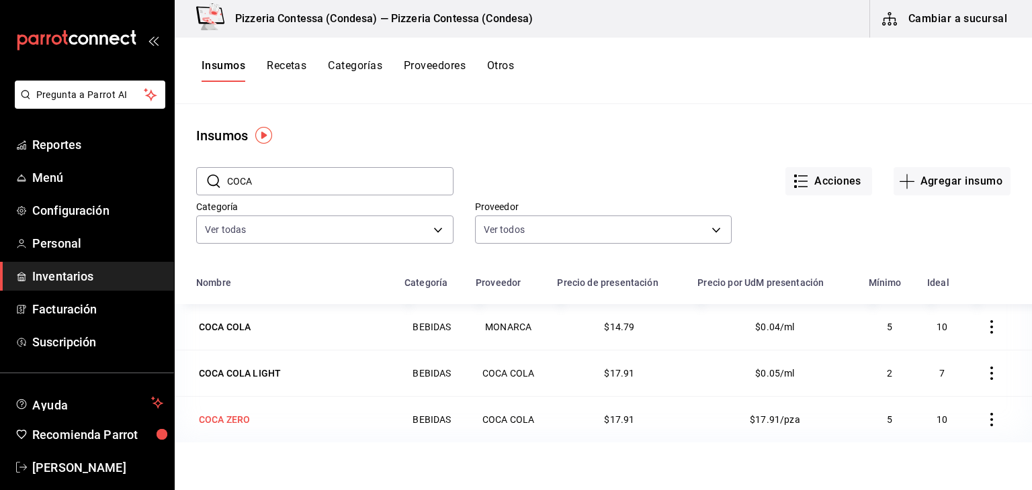
click at [276, 430] on td "COCA ZERO" at bounding box center [286, 419] width 222 height 46
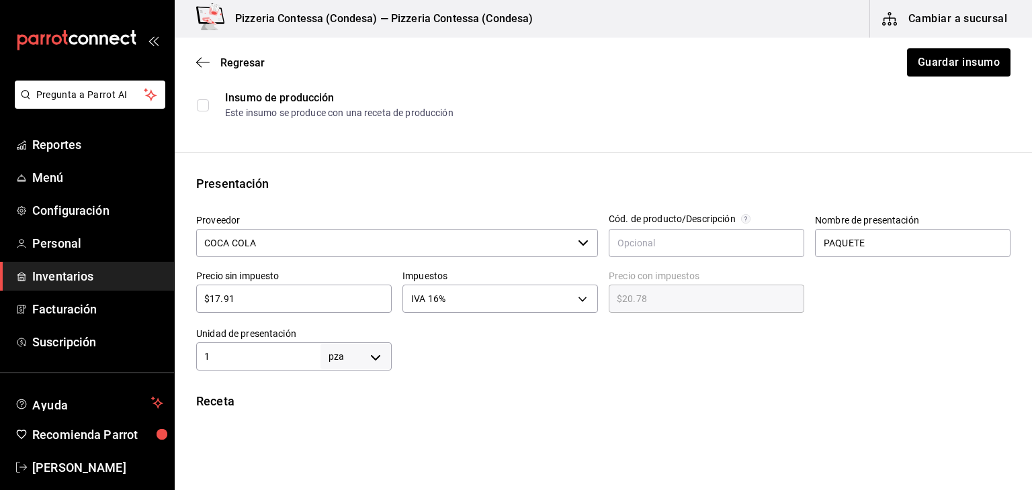
scroll to position [191, 0]
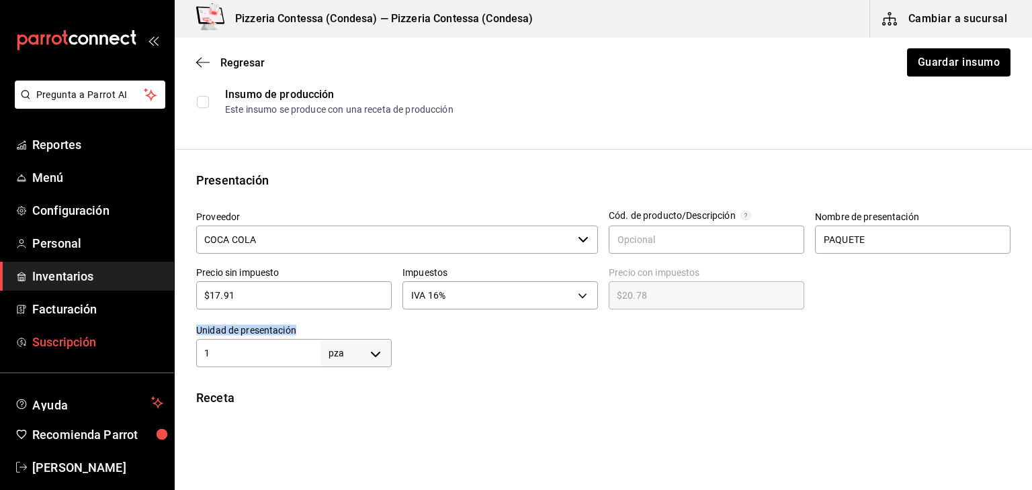
drag, startPoint x: 251, startPoint y: 367, endPoint x: 167, endPoint y: 347, distance: 86.3
click at [167, 347] on div "Pregunta a Parrot AI Reportes Menú Configuración Personal Inventarios Facturaci…" at bounding box center [516, 207] width 1032 height 414
click at [250, 355] on input "1" at bounding box center [258, 353] width 124 height 16
type input "355"
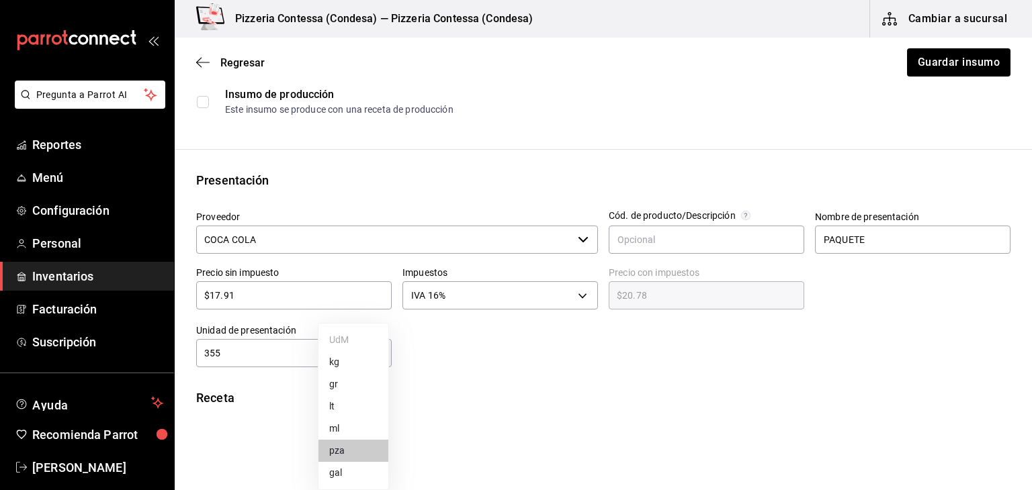
click at [352, 361] on body "Pregunta a Parrot AI Reportes Menú Configuración Personal Inventarios Facturaci…" at bounding box center [516, 207] width 1032 height 414
click at [352, 424] on li "ml" at bounding box center [353, 429] width 70 height 22
type input "MILLILITER"
type input "355"
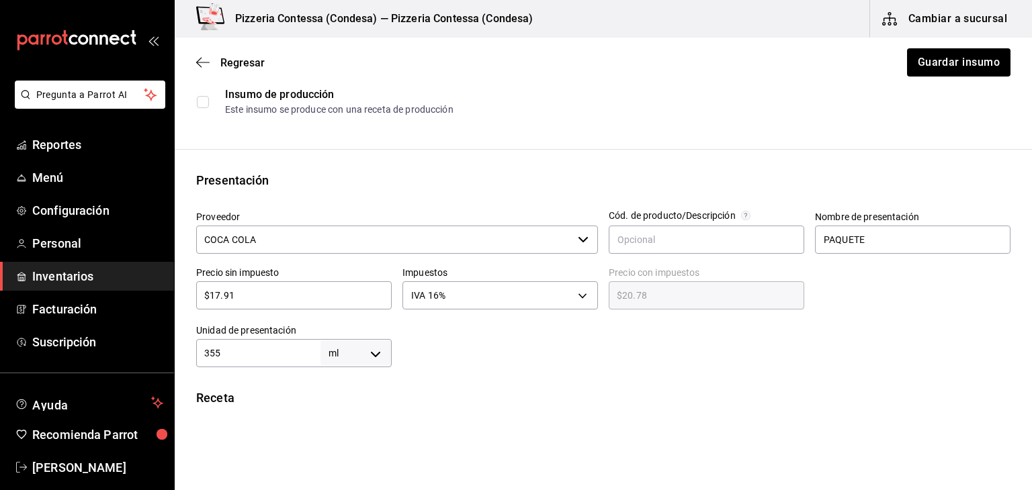
click at [464, 402] on div "Receta" at bounding box center [603, 398] width 814 height 18
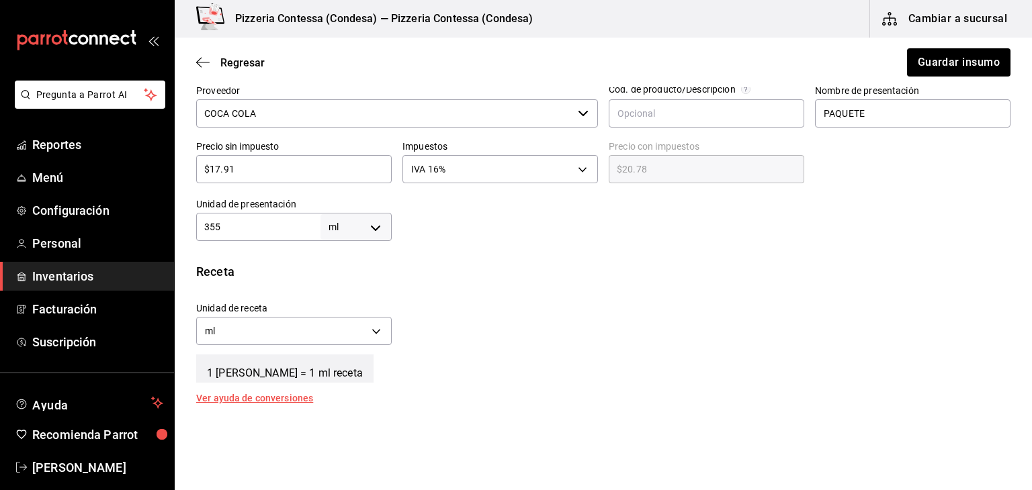
scroll to position [317, 0]
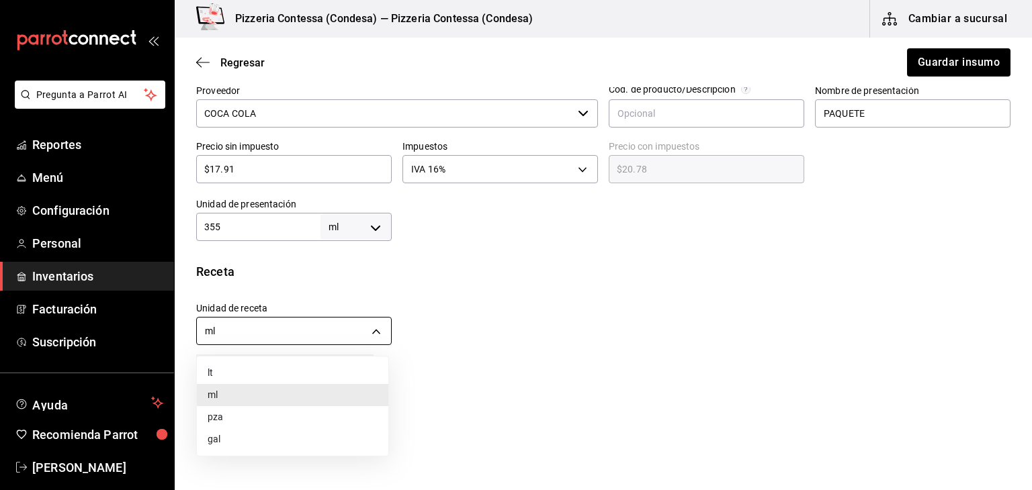
click at [378, 334] on body "Pregunta a Parrot AI Reportes Menú Configuración Personal Inventarios Facturaci…" at bounding box center [516, 207] width 1032 height 414
click at [336, 417] on li "pza" at bounding box center [292, 417] width 191 height 22
type input "UNIT"
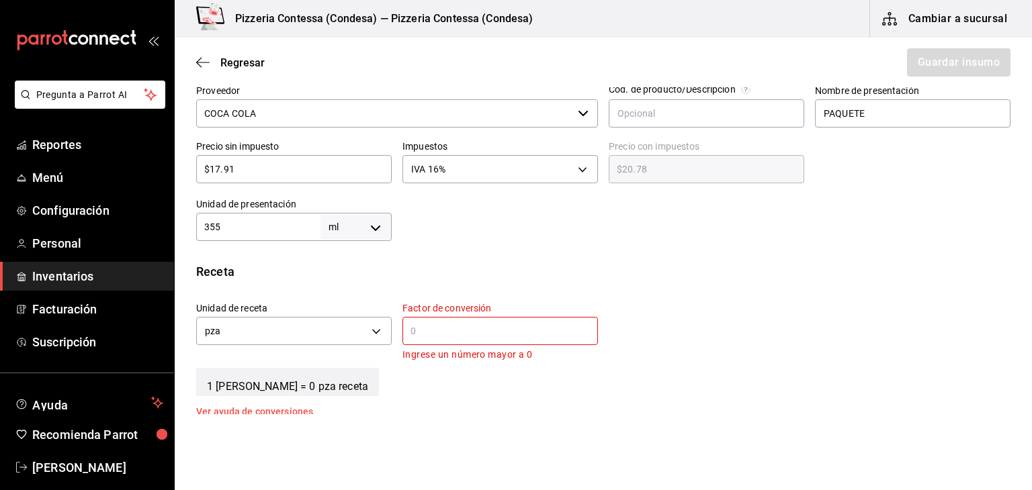
click at [480, 334] on input "text" at bounding box center [499, 331] width 195 height 16
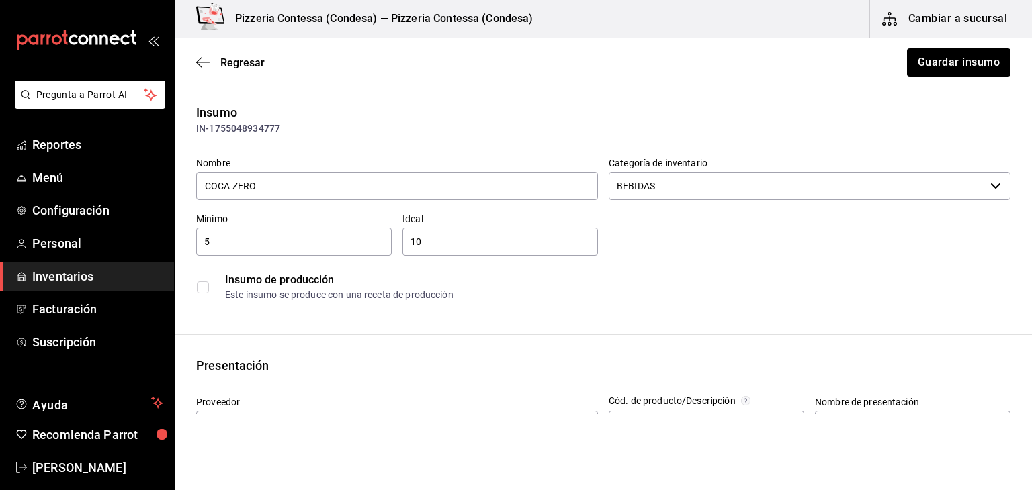
scroll to position [0, 0]
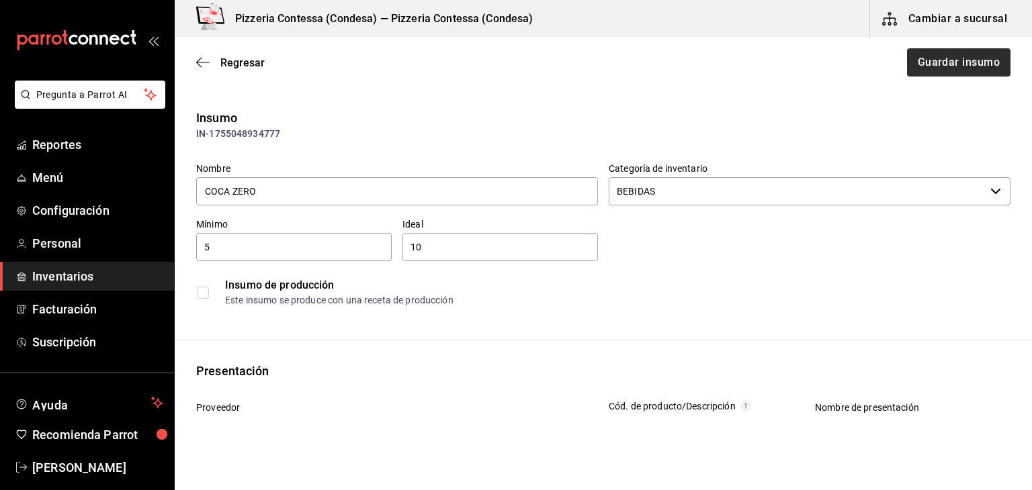
type input "1"
click at [943, 71] on button "Guardar insumo" at bounding box center [957, 62] width 105 height 28
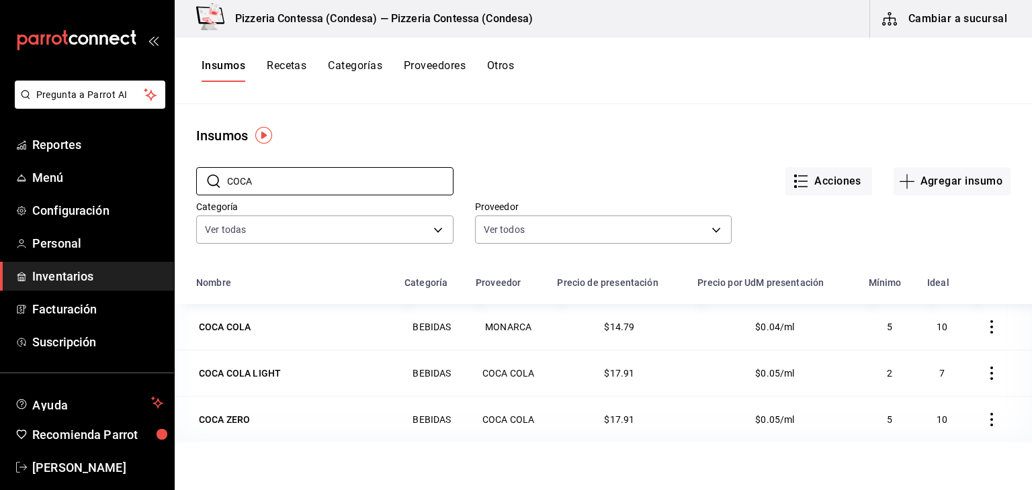
drag, startPoint x: 267, startPoint y: 193, endPoint x: 193, endPoint y: 185, distance: 73.6
click at [193, 185] on div "​ COCA ​ Acciones Agregar insumo Categoría Ver todas adbb1f52-8470-42d1-af23-a3…" at bounding box center [603, 208] width 857 height 124
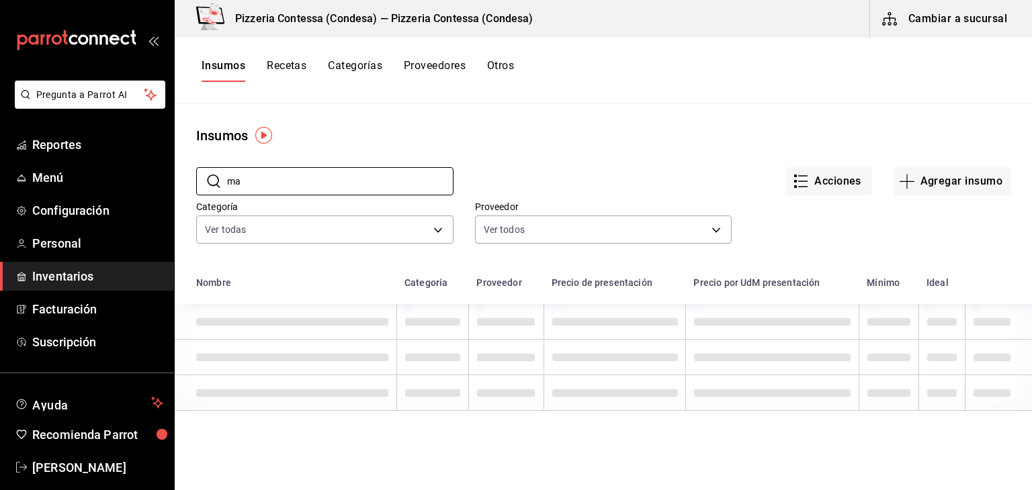
type input "m"
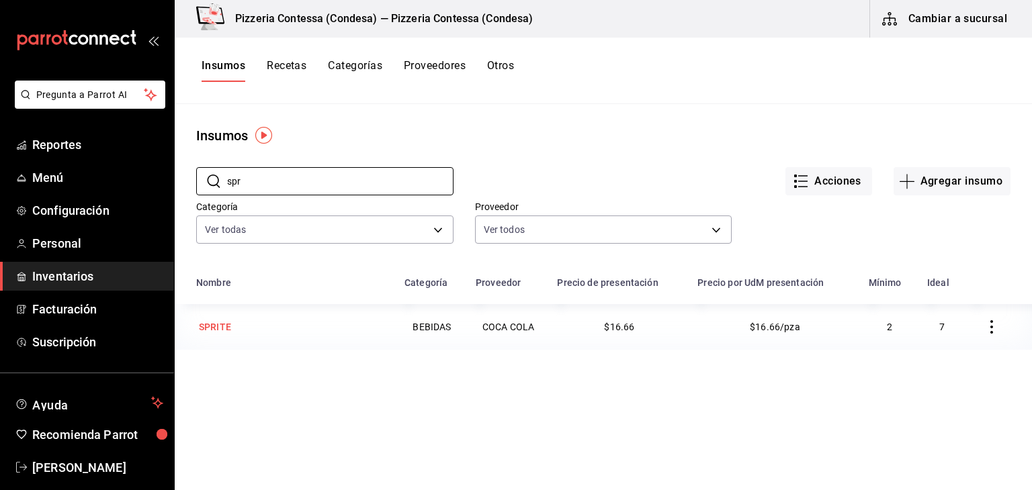
type input "spr"
click at [207, 333] on div "SPRITE" at bounding box center [215, 326] width 32 height 13
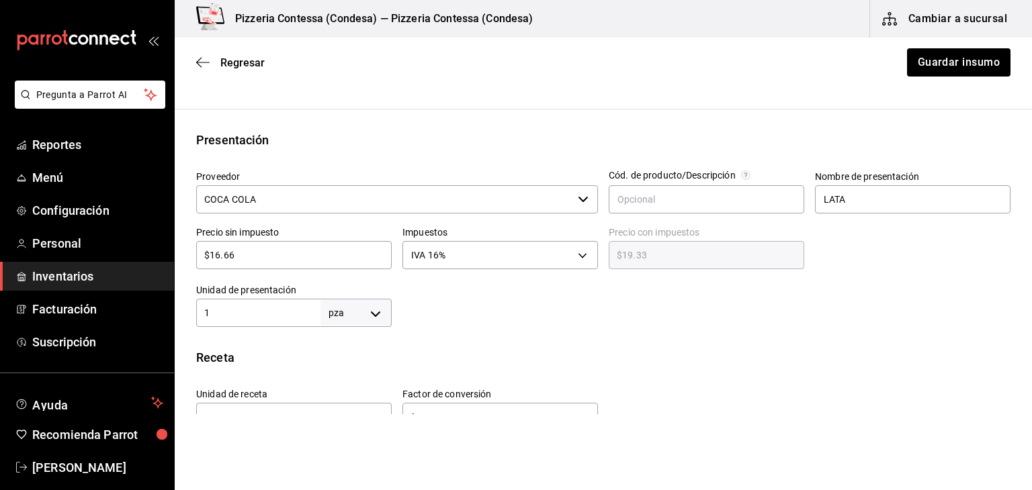
scroll to position [244, 0]
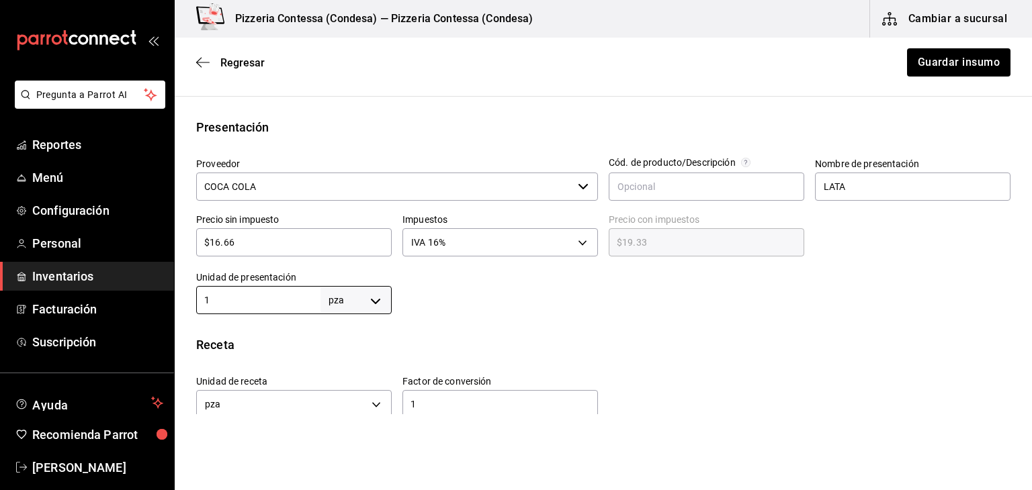
drag, startPoint x: 250, startPoint y: 302, endPoint x: 186, endPoint y: 299, distance: 63.9
click at [186, 299] on div "Unidad de presentación 1 pza UNIT ​" at bounding box center [288, 288] width 206 height 54
type input "355"
click at [347, 299] on body "Pregunta a Parrot AI Reportes Menú Configuración Personal Inventarios Facturaci…" at bounding box center [516, 207] width 1032 height 414
click at [344, 428] on li "ml" at bounding box center [353, 429] width 70 height 22
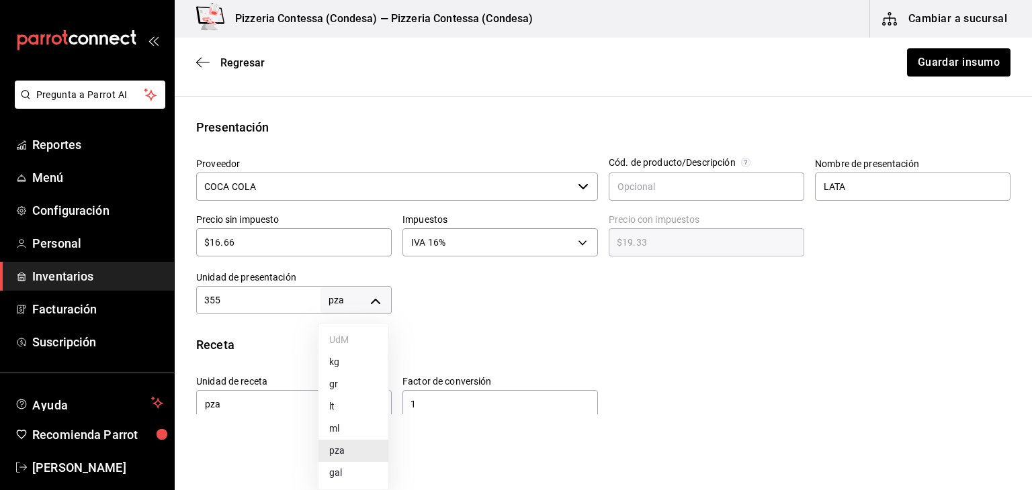
type input "MILLILITER"
type input "355"
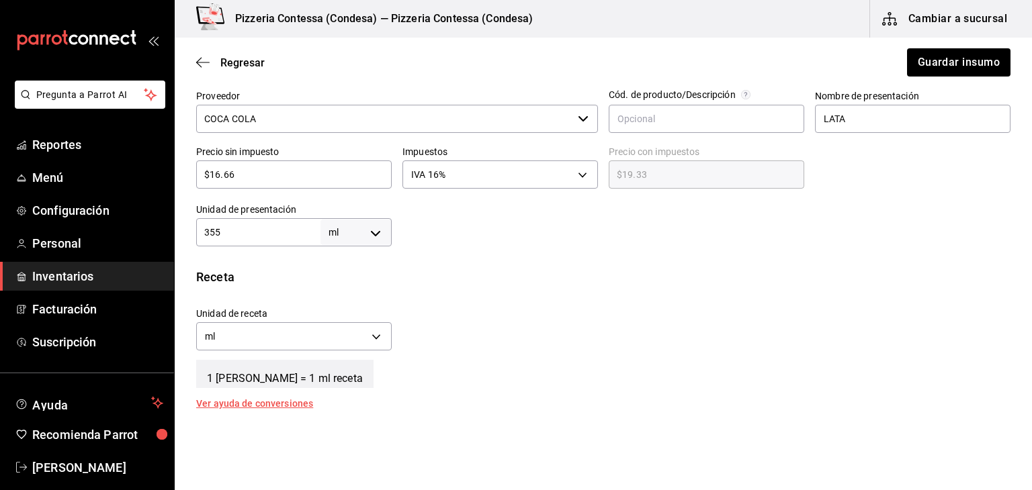
scroll to position [314, 0]
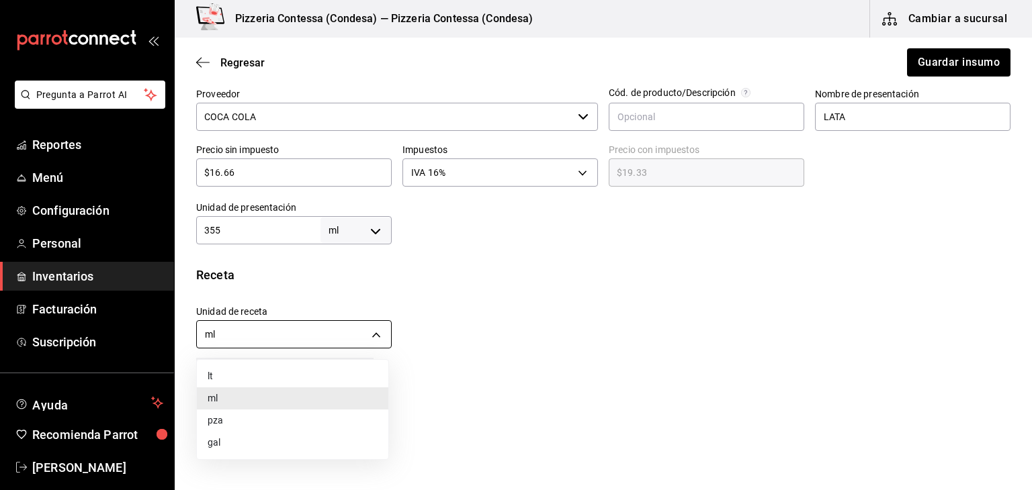
click at [367, 332] on body "Pregunta a Parrot AI Reportes Menú Configuración Personal Inventarios Facturaci…" at bounding box center [516, 207] width 1032 height 414
click at [312, 426] on li "pza" at bounding box center [292, 421] width 191 height 22
type input "UNIT"
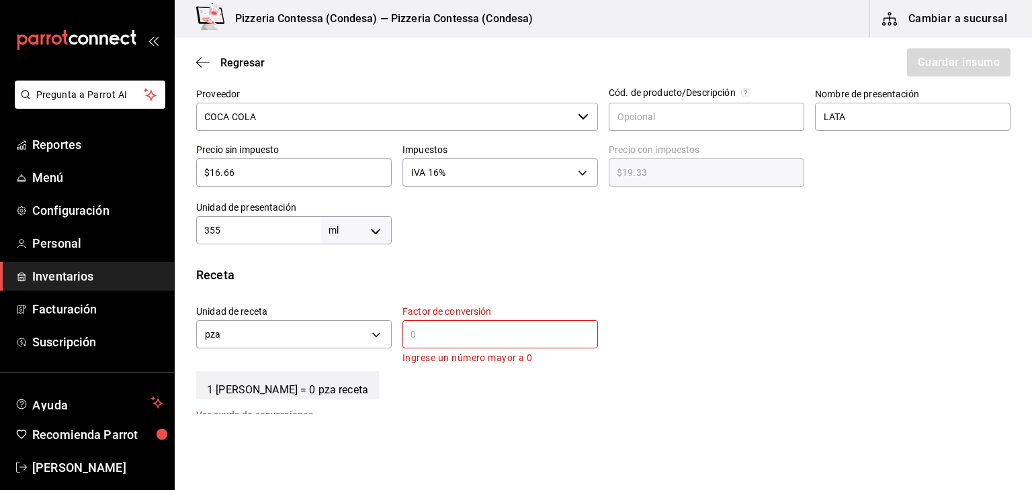
click at [458, 332] on input "text" at bounding box center [499, 334] width 195 height 16
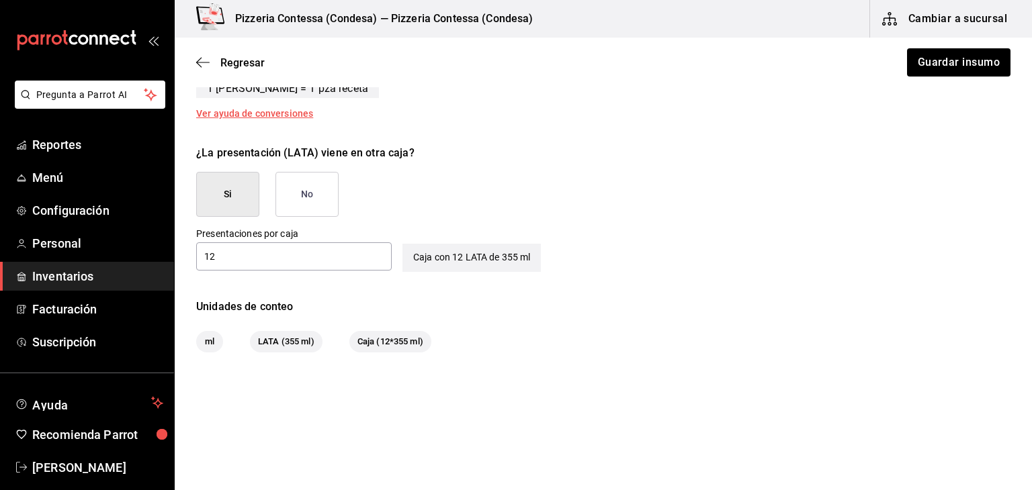
scroll to position [604, 0]
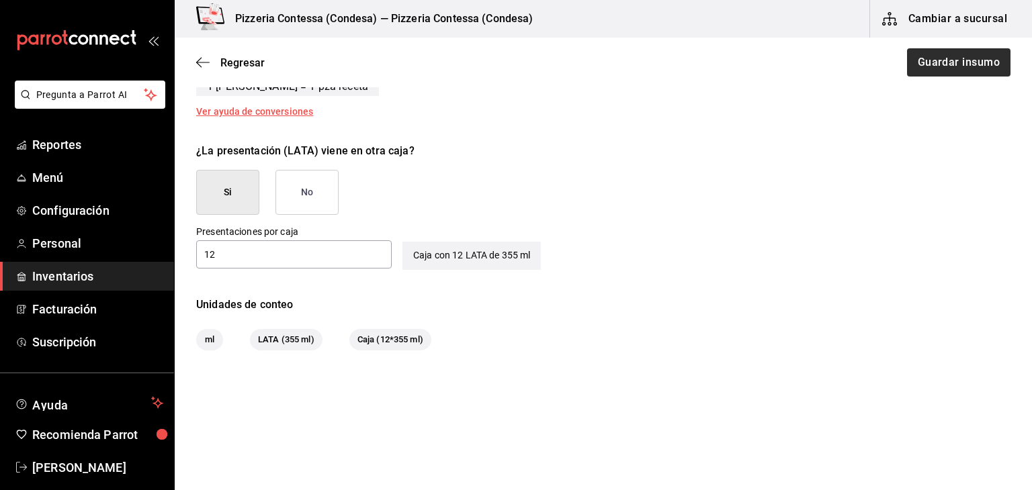
type input "1"
click at [941, 60] on button "Guardar insumo" at bounding box center [957, 62] width 105 height 28
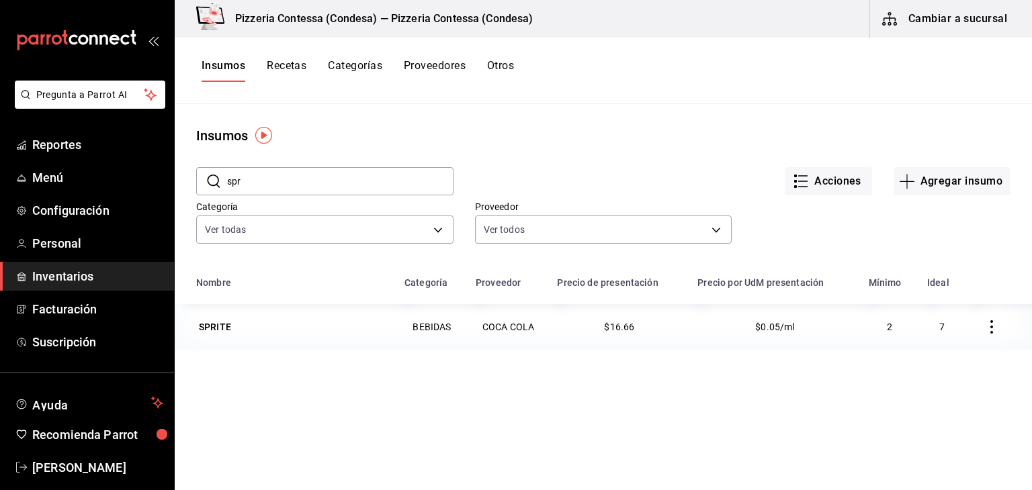
drag, startPoint x: 255, startPoint y: 181, endPoint x: 226, endPoint y: 181, distance: 28.9
click at [227, 181] on input "spr" at bounding box center [340, 181] width 226 height 27
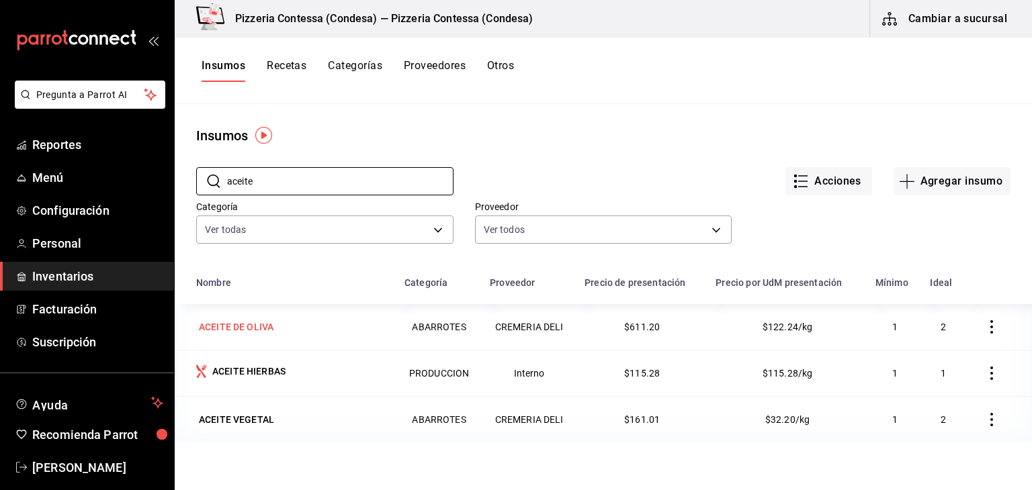
type input "aceite"
click at [279, 325] on div "ACEITE DE OLIVA" at bounding box center [292, 327] width 192 height 19
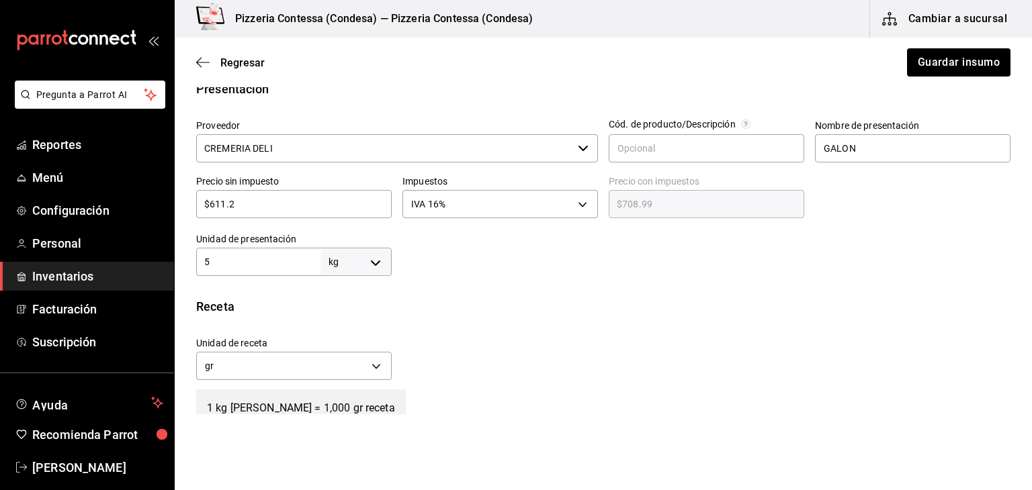
scroll to position [282, 0]
drag, startPoint x: 240, startPoint y: 263, endPoint x: 189, endPoint y: 257, distance: 52.1
click at [189, 257] on div "Unidad de presentación 5 kg KILOGRAM ​" at bounding box center [288, 249] width 206 height 54
type input "3"
type input "3,000"
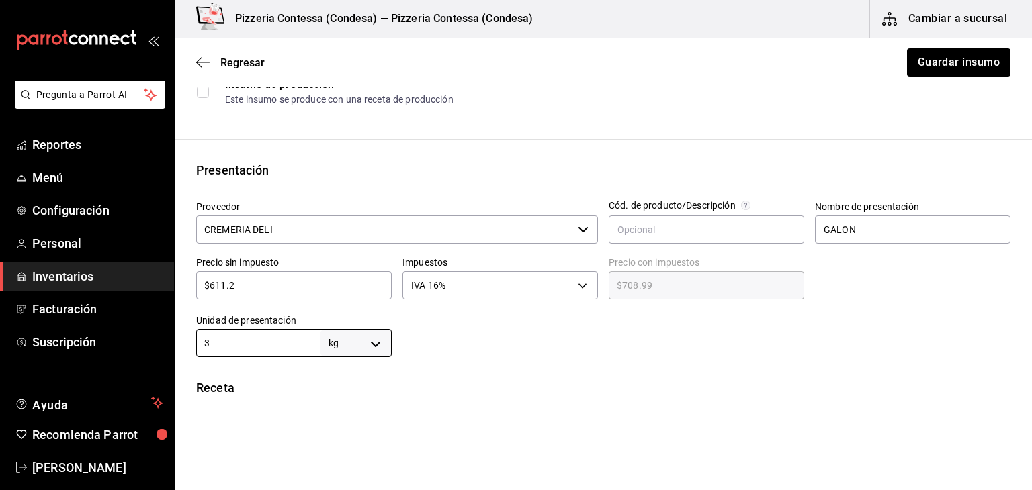
scroll to position [187, 0]
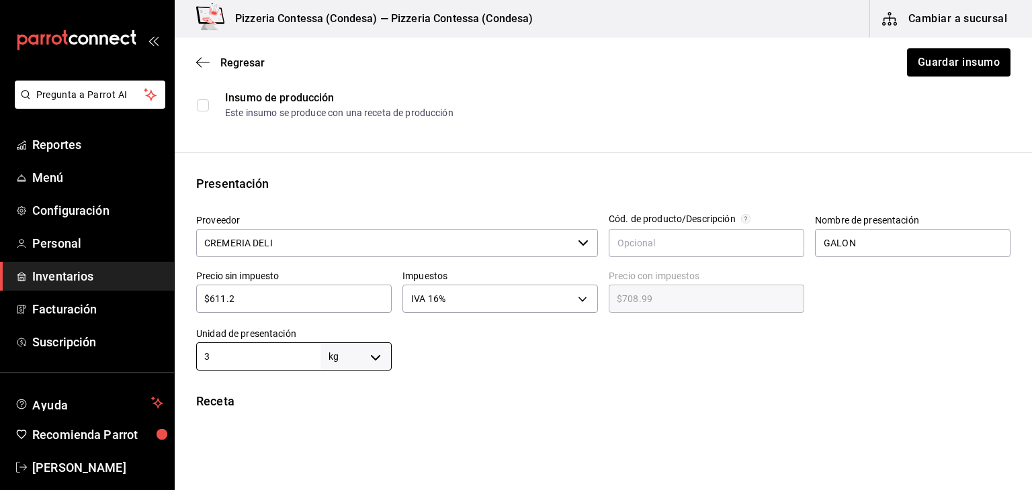
type input "3"
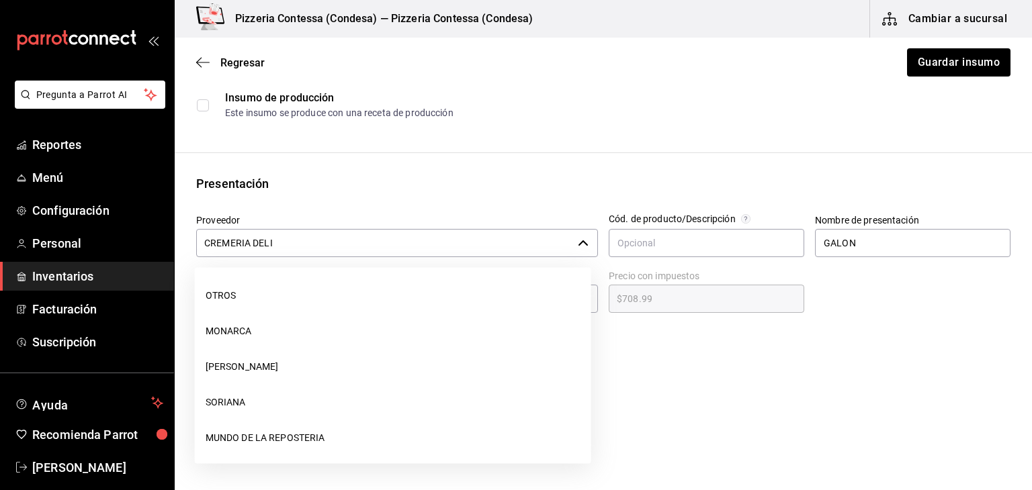
scroll to position [145, 0]
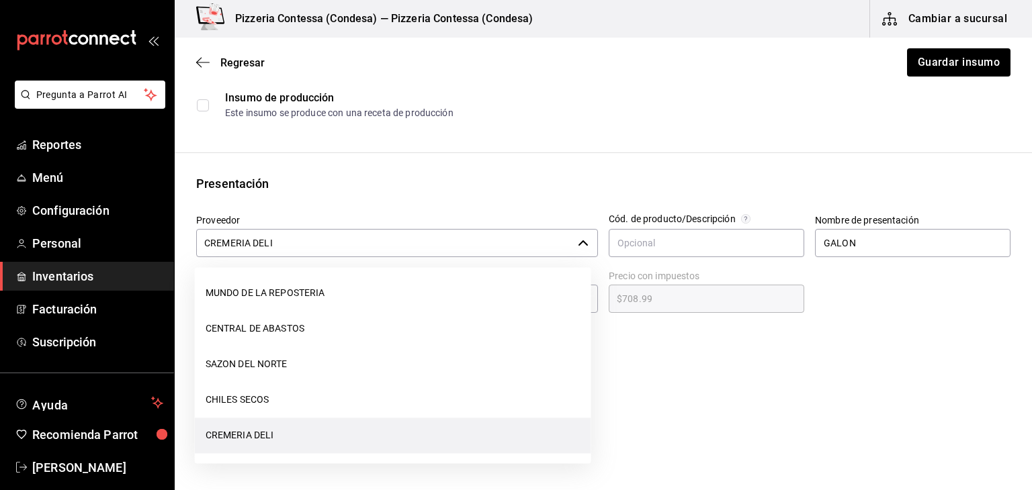
click at [493, 245] on input "CREMERIA DELI" at bounding box center [384, 243] width 376 height 28
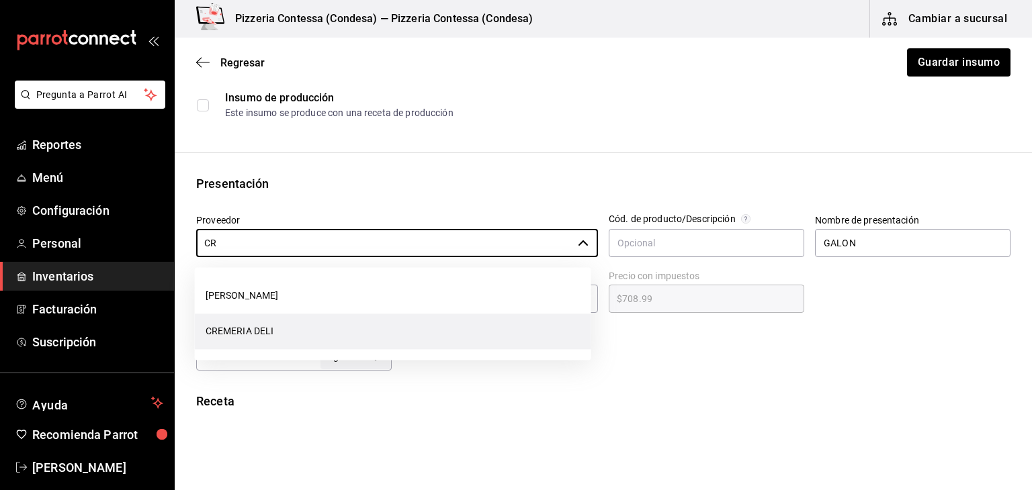
type input "C"
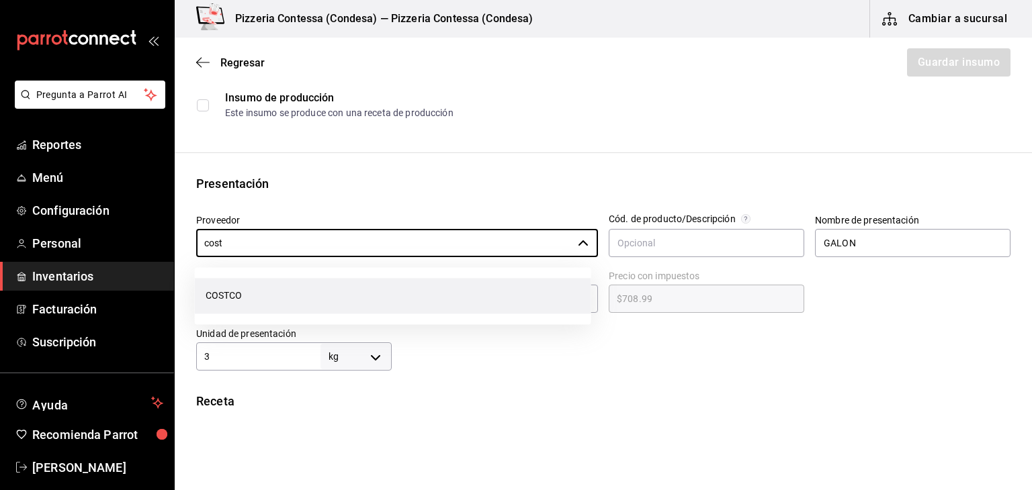
click at [365, 299] on li "COSTCO" at bounding box center [393, 296] width 396 height 36
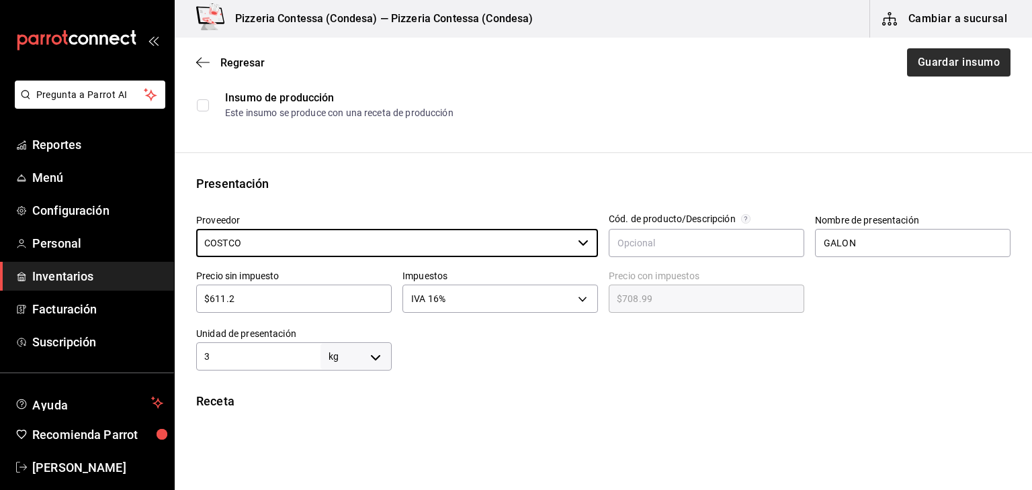
type input "COSTCO"
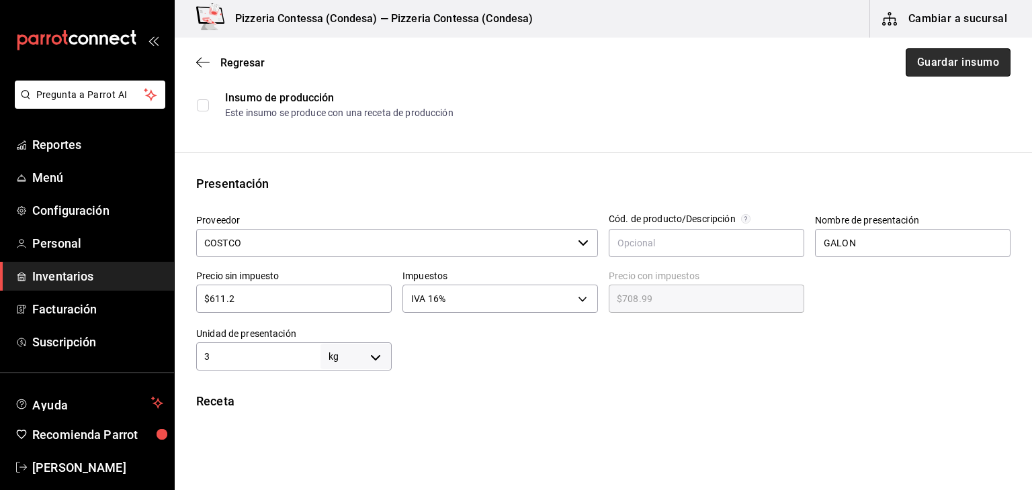
click at [968, 62] on button "Guardar insumo" at bounding box center [957, 62] width 105 height 28
